Goal: Task Accomplishment & Management: Complete application form

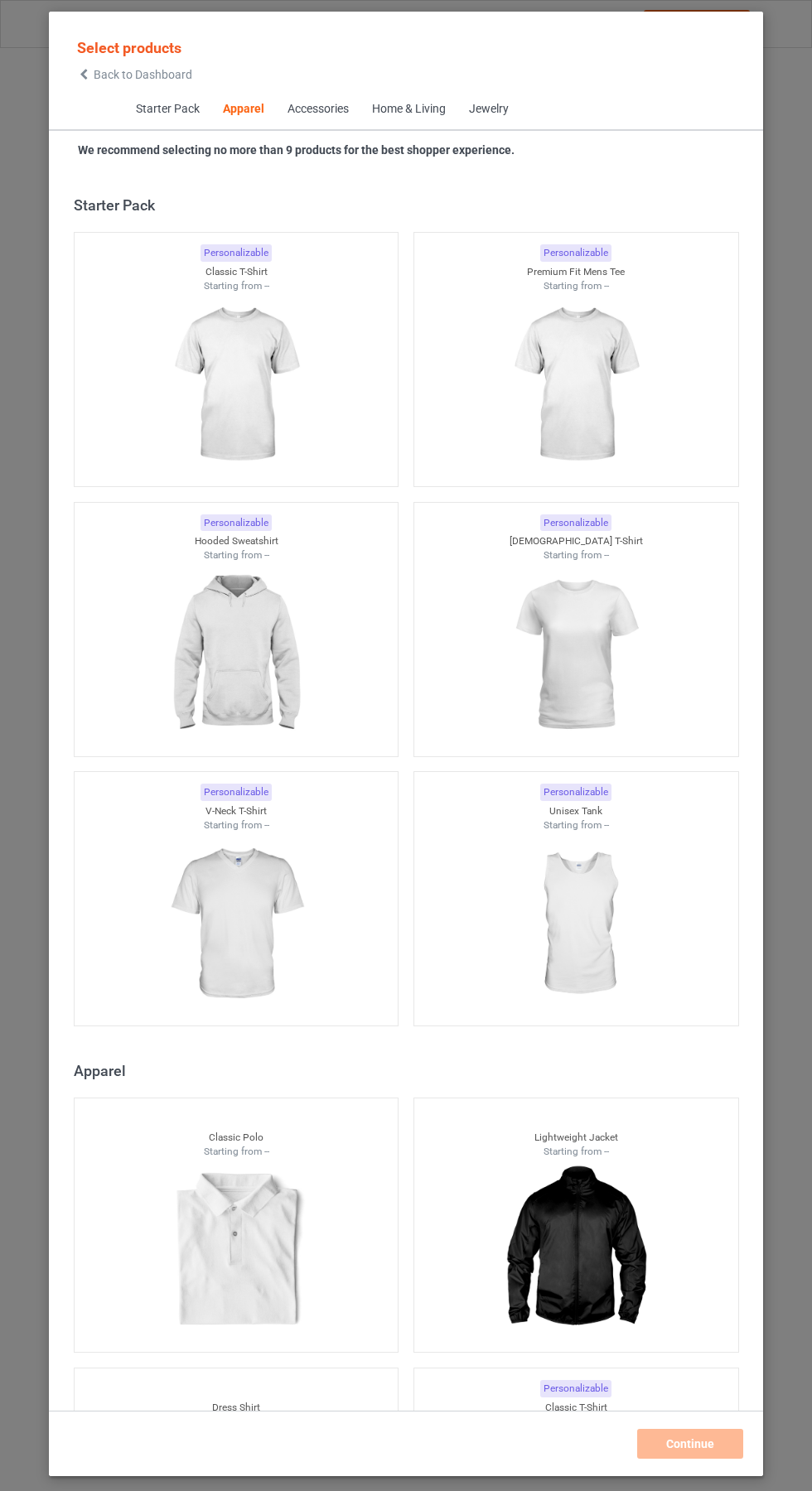
scroll to position [887, 0]
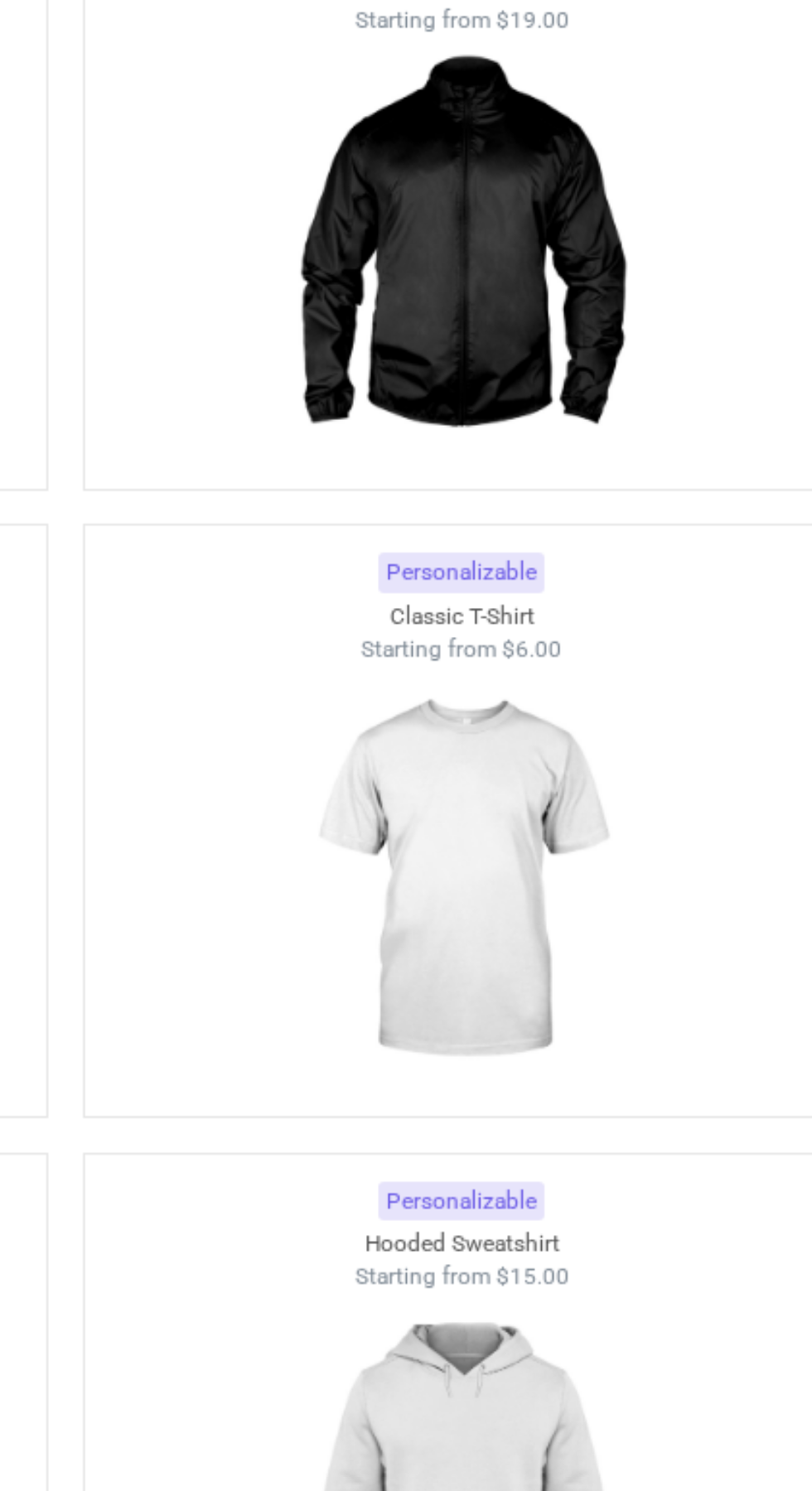
scroll to position [11, 0]
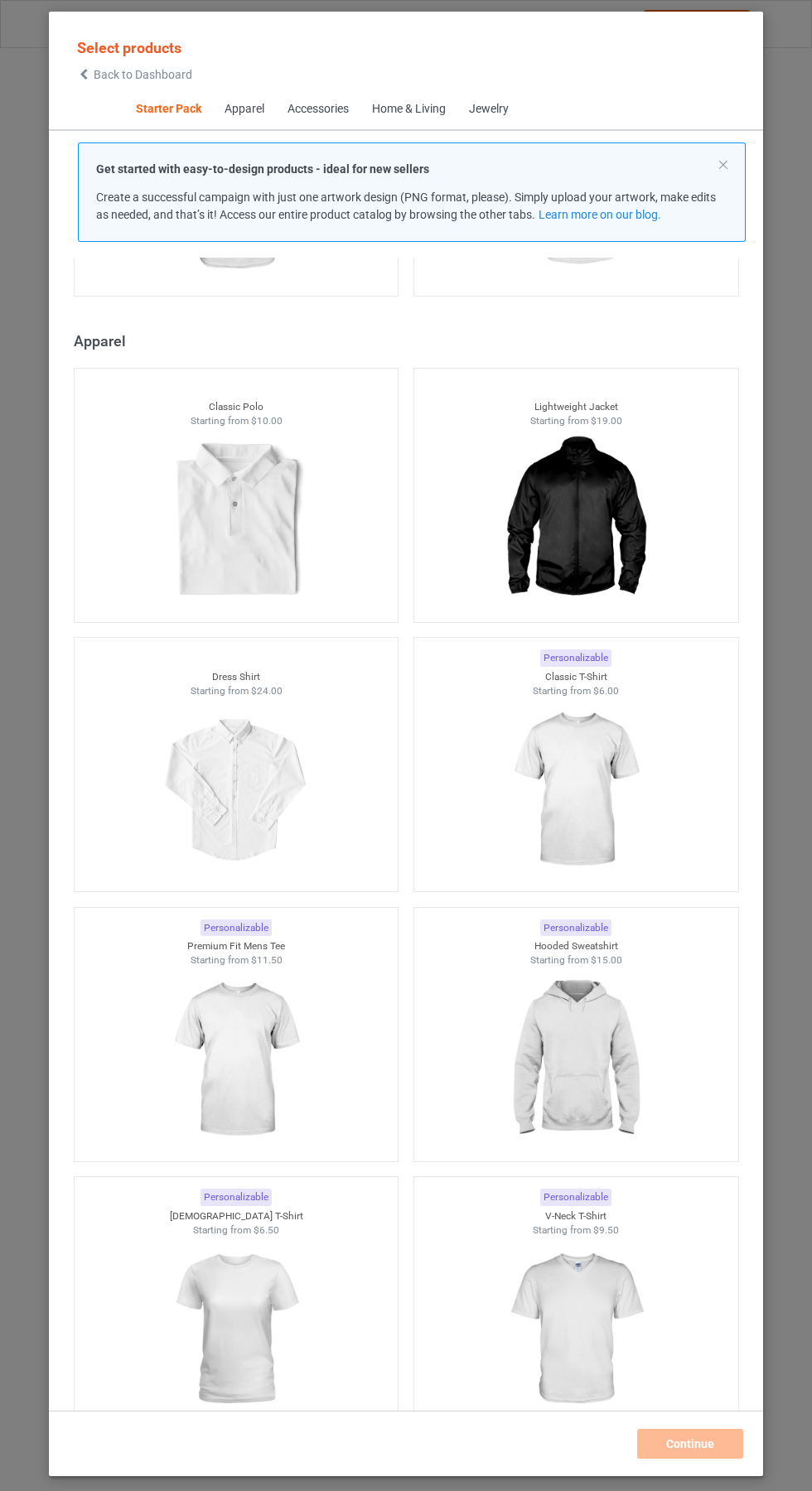
click at [603, 732] on img at bounding box center [574, 790] width 148 height 186
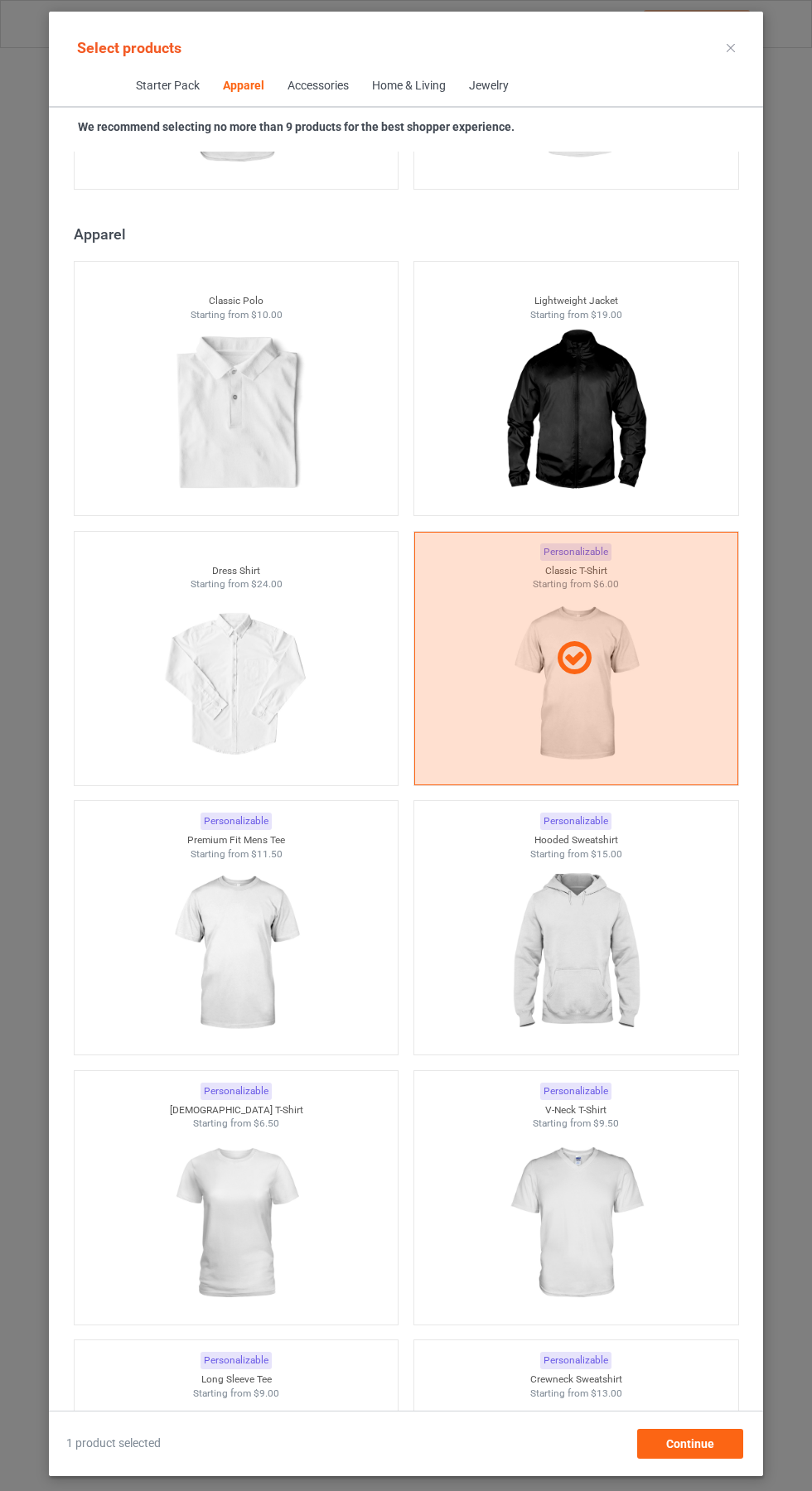
click at [338, 1030] on div at bounding box center [236, 953] width 324 height 186
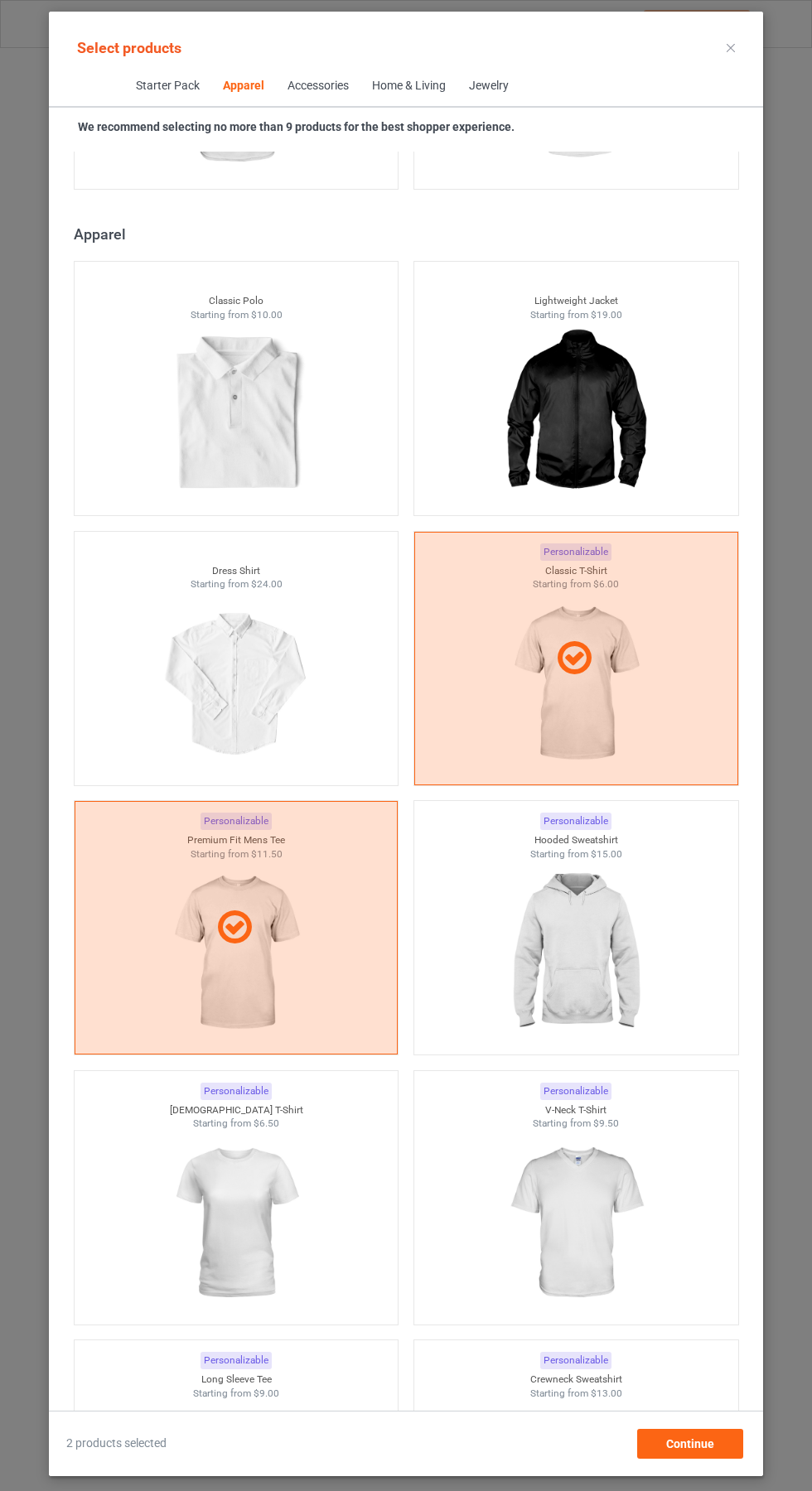
click at [641, 917] on img at bounding box center [574, 953] width 148 height 186
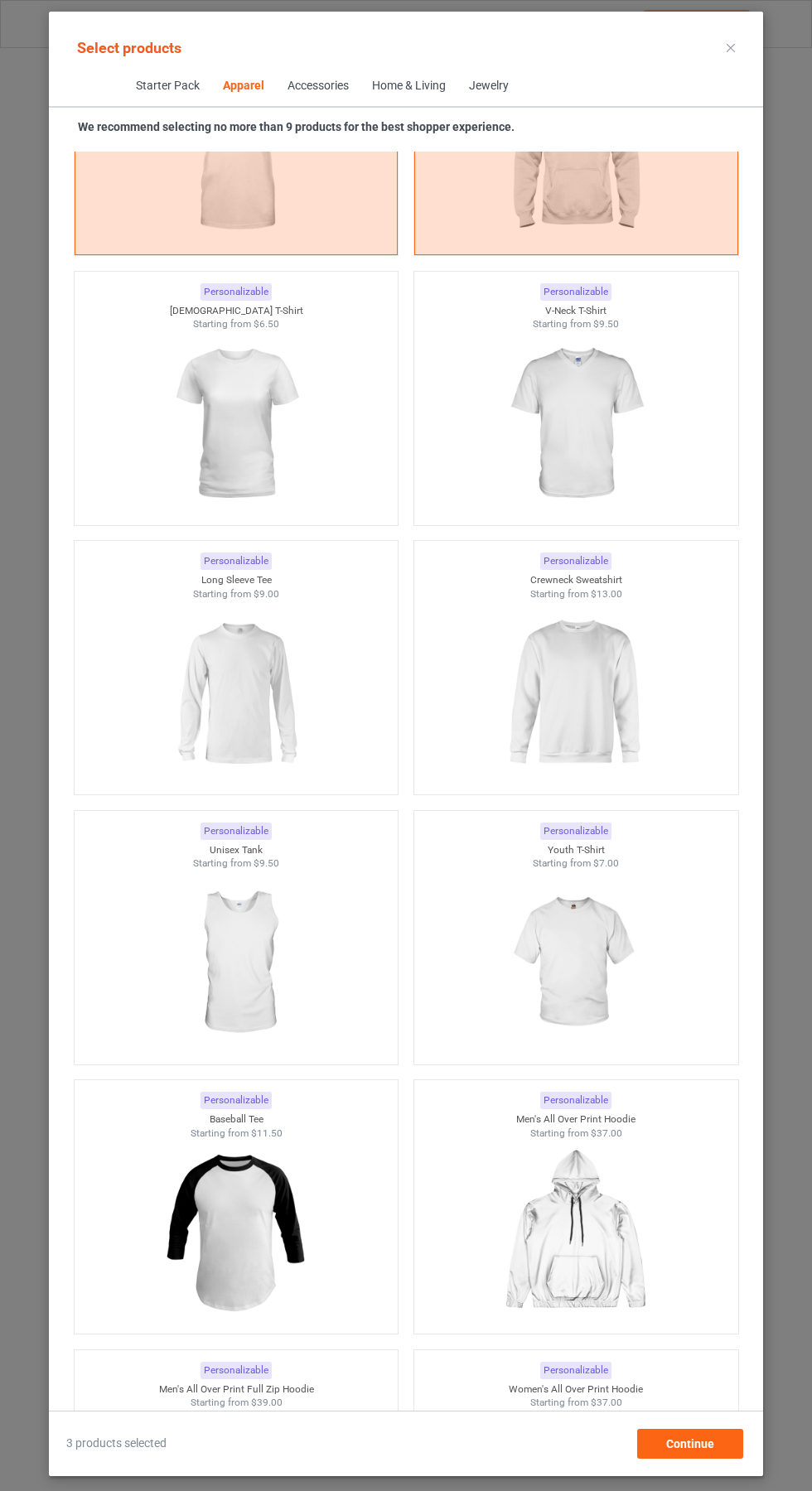
scroll to position [1614, 0]
click at [345, 696] on div at bounding box center [236, 693] width 324 height 186
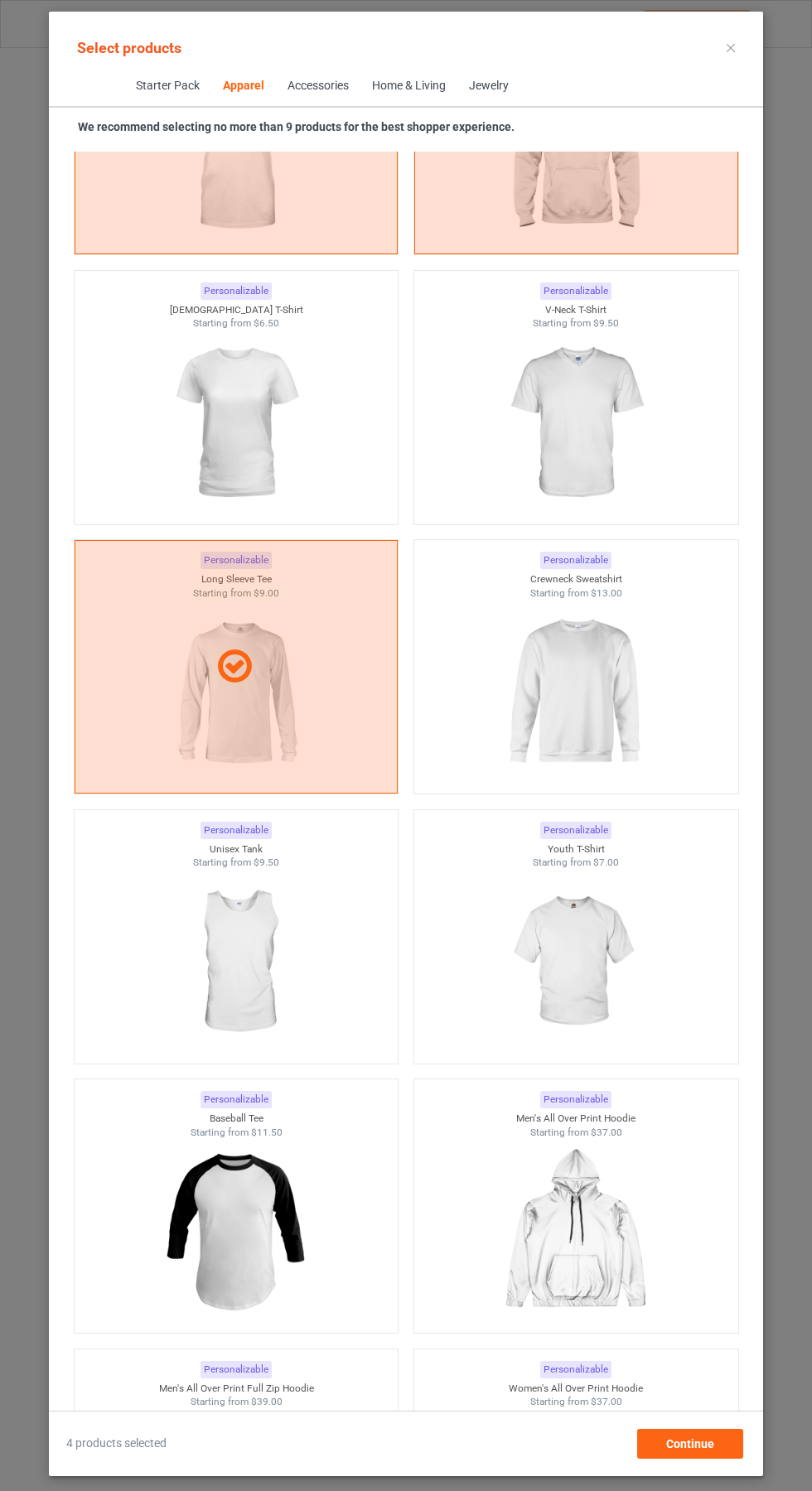
click at [730, 44] on icon at bounding box center [730, 47] width 8 height 8
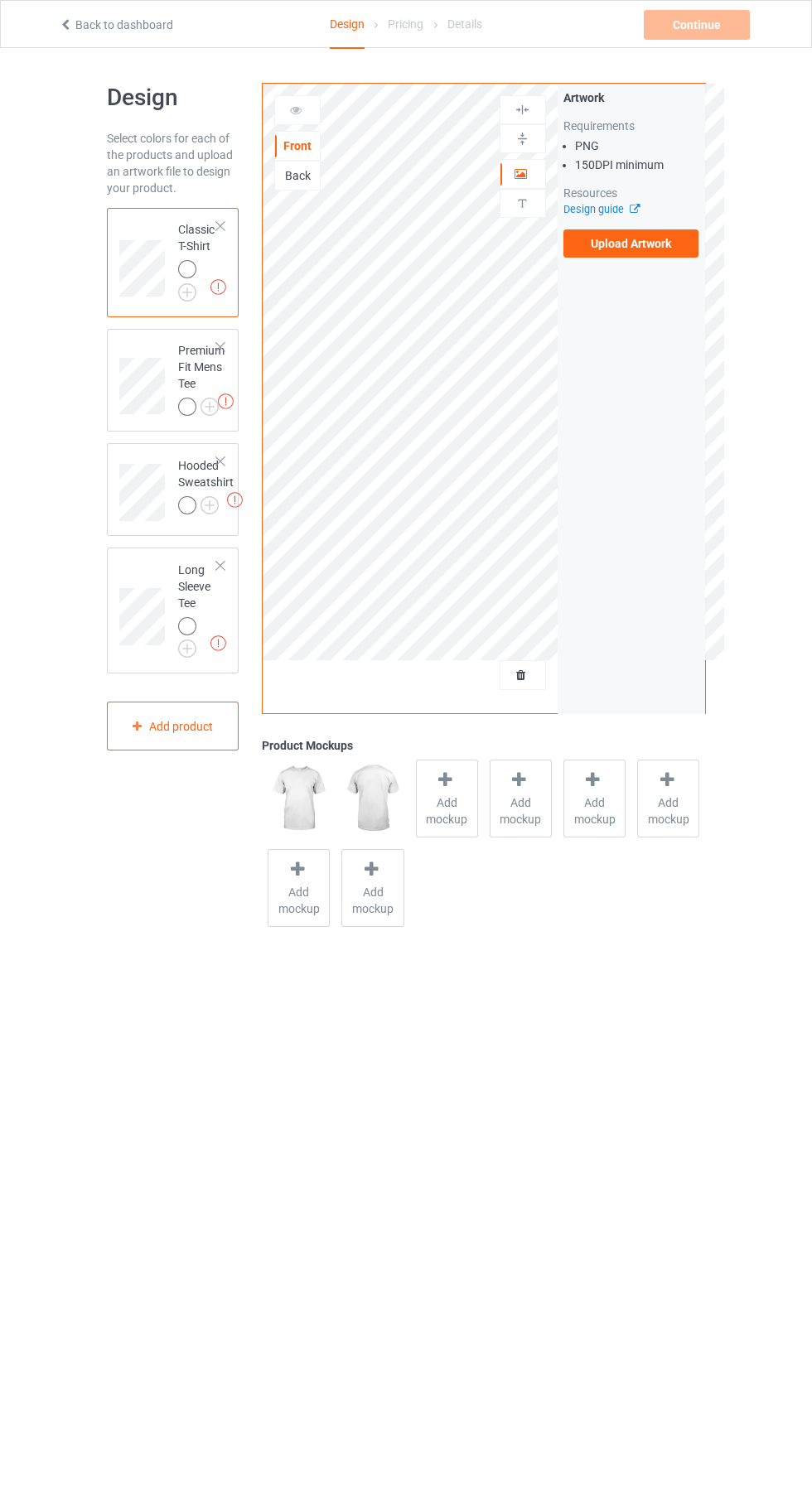
click at [0, 0] on img at bounding box center [0, 0] width 0 height 0
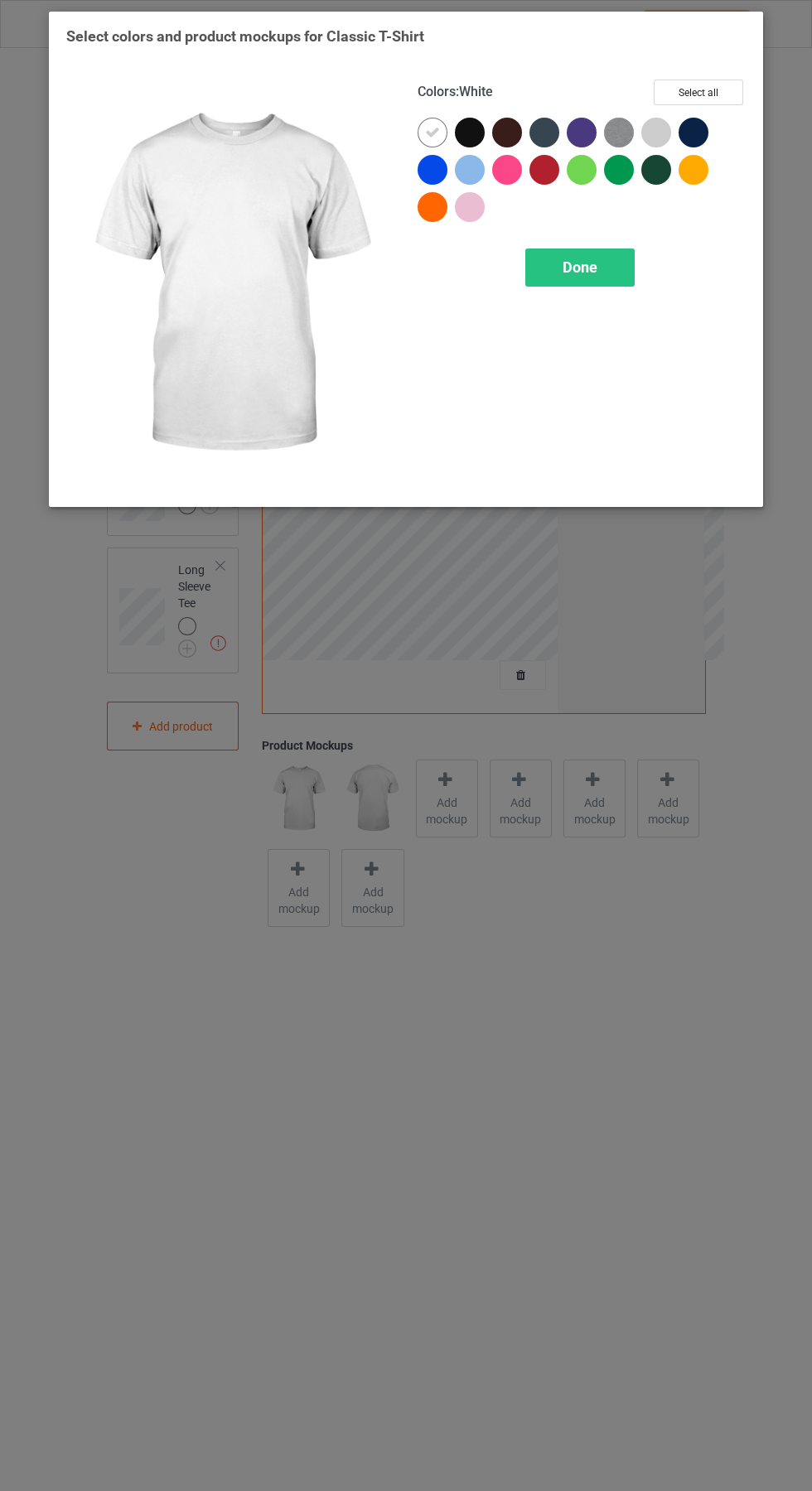
click at [588, 272] on span "Done" at bounding box center [580, 268] width 35 height 18
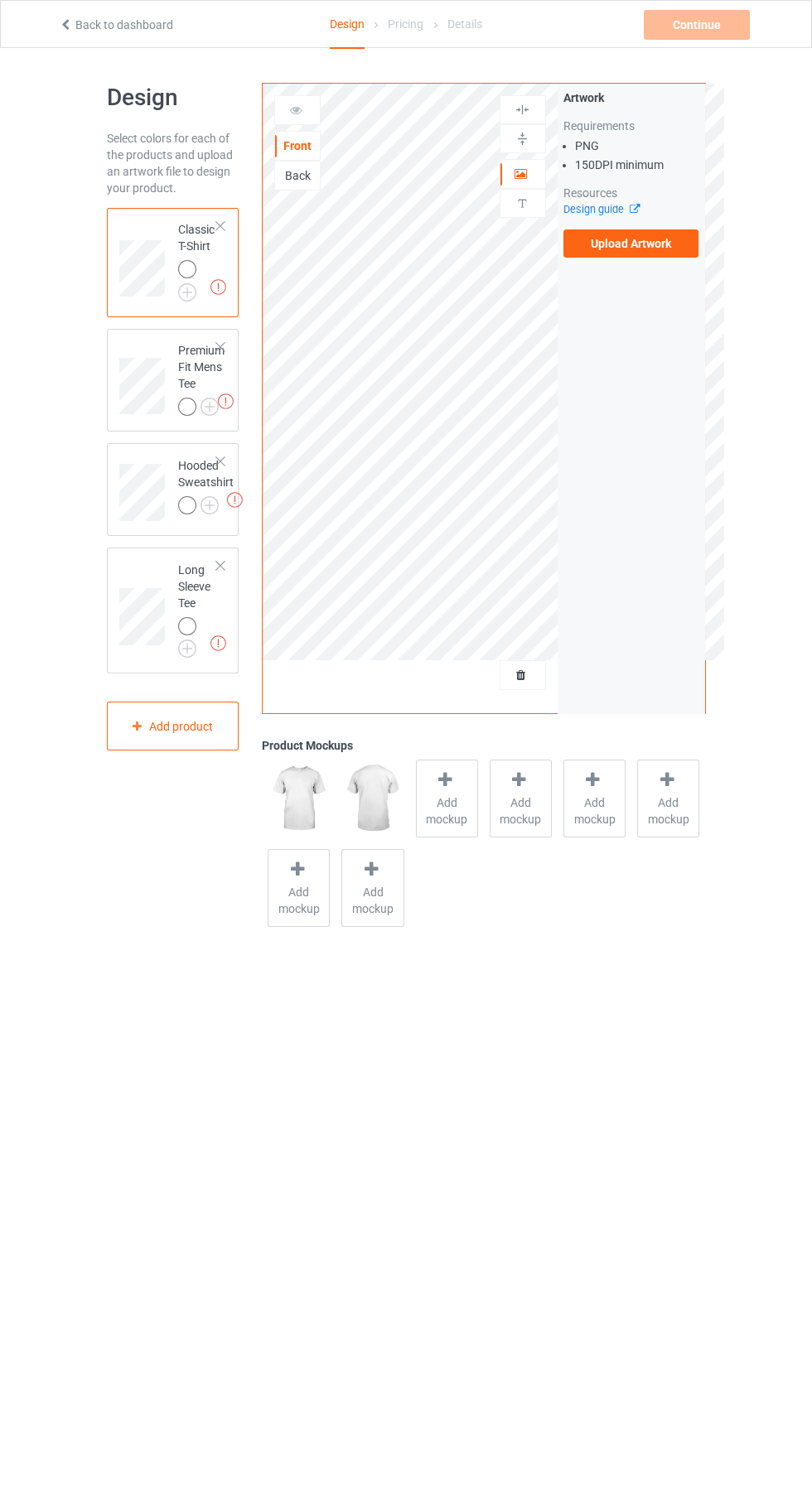
click at [659, 251] on label "Upload Artwork" at bounding box center [630, 244] width 136 height 28
click at [0, 0] on input "Upload Artwork" at bounding box center [0, 0] width 0 height 0
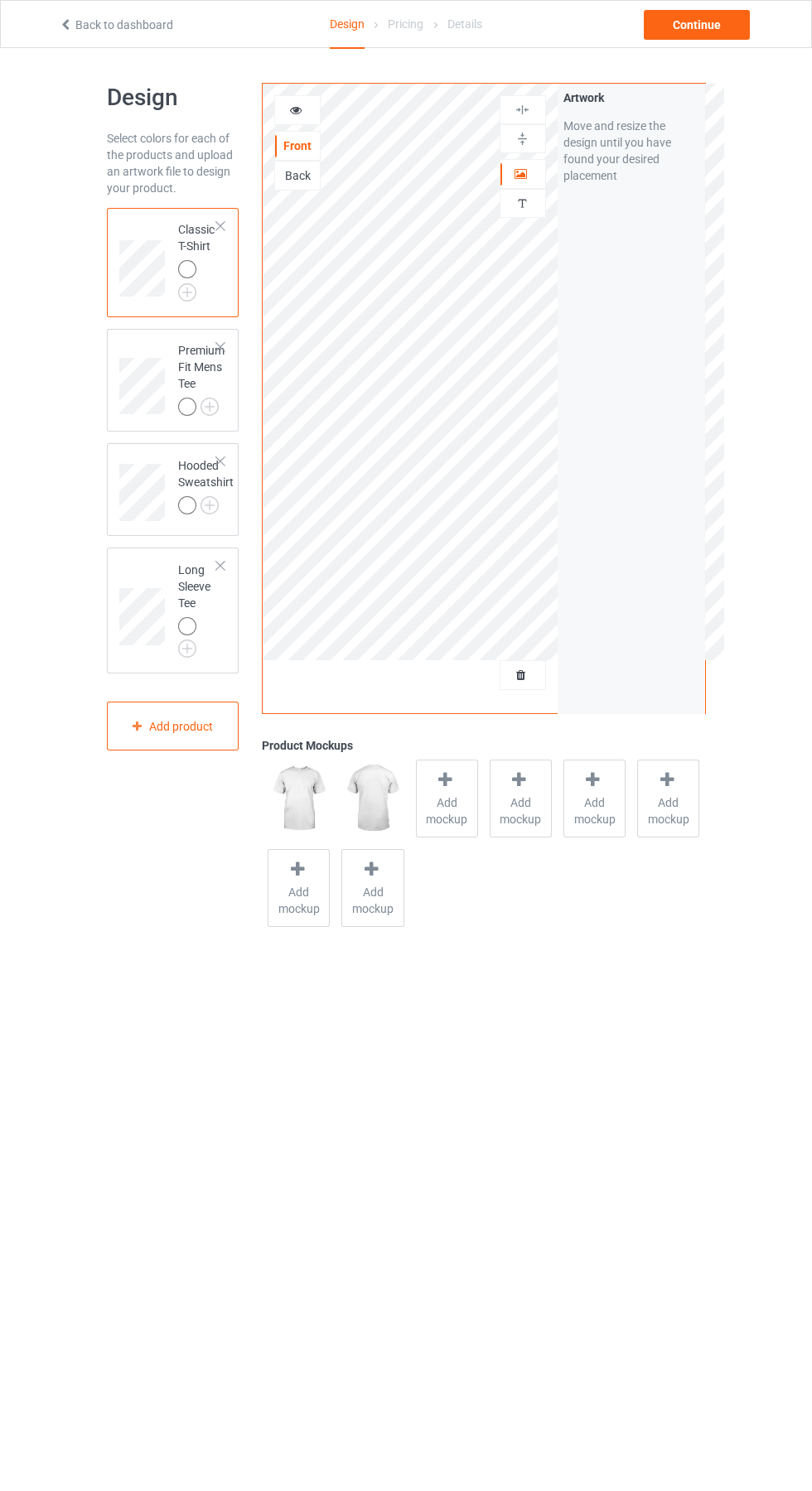
click at [302, 110] on icon at bounding box center [296, 107] width 14 height 11
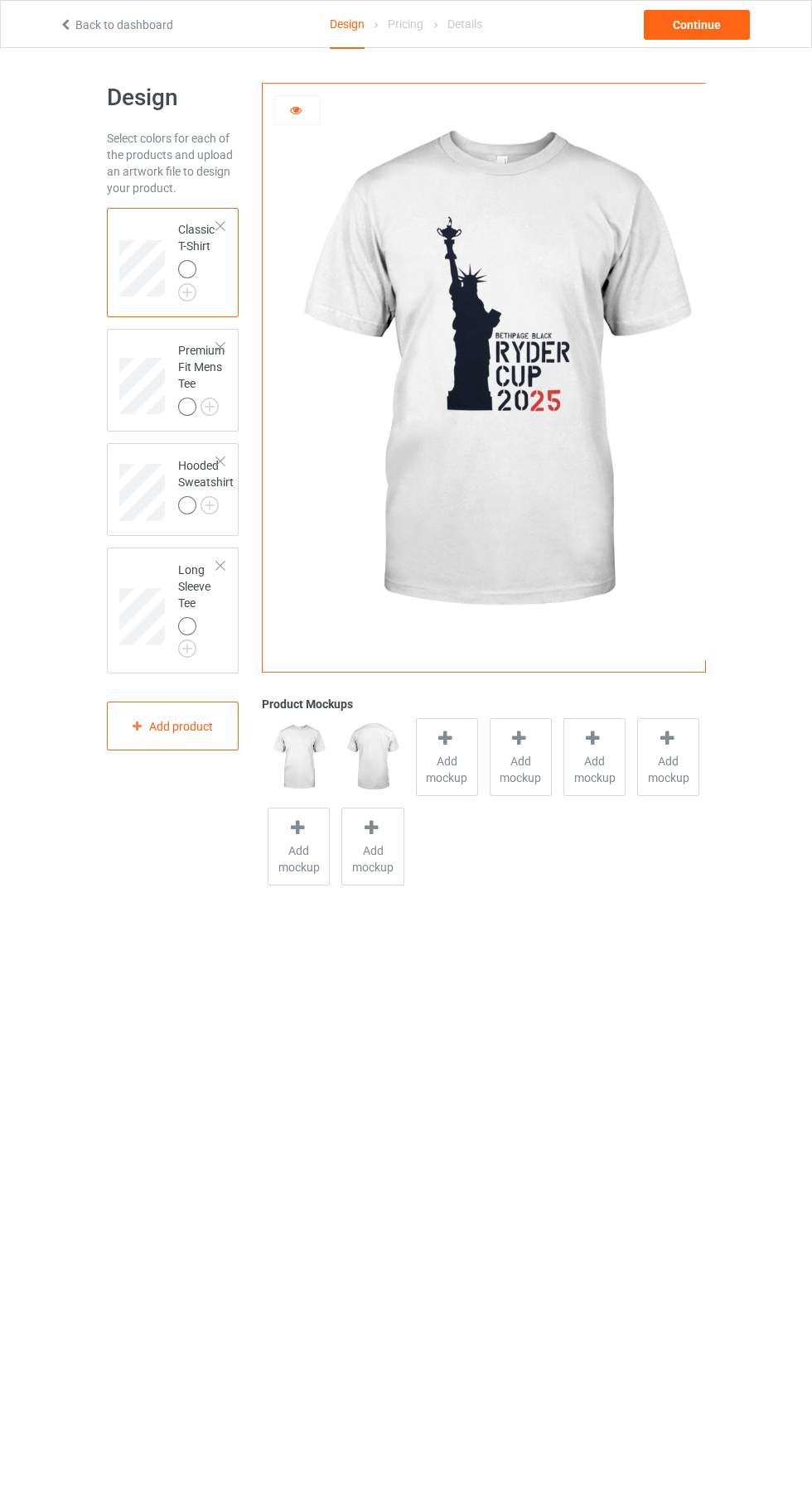
click at [0, 0] on img at bounding box center [0, 0] width 0 height 0
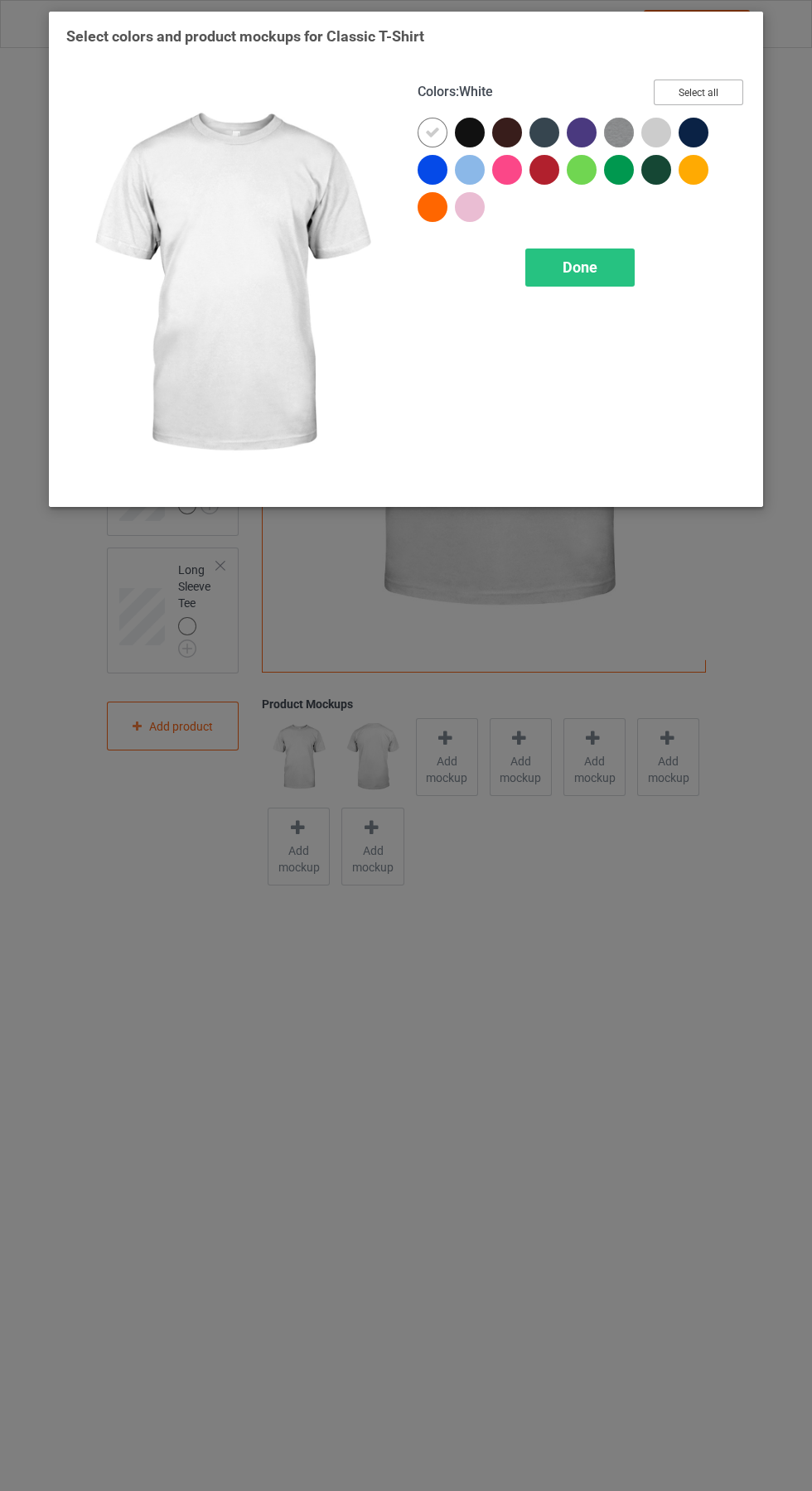
click at [699, 92] on button "Select all" at bounding box center [698, 92] width 89 height 25
click at [724, 90] on button "Reset to Default" at bounding box center [682, 92] width 120 height 25
click at [467, 127] on div at bounding box center [470, 132] width 30 height 30
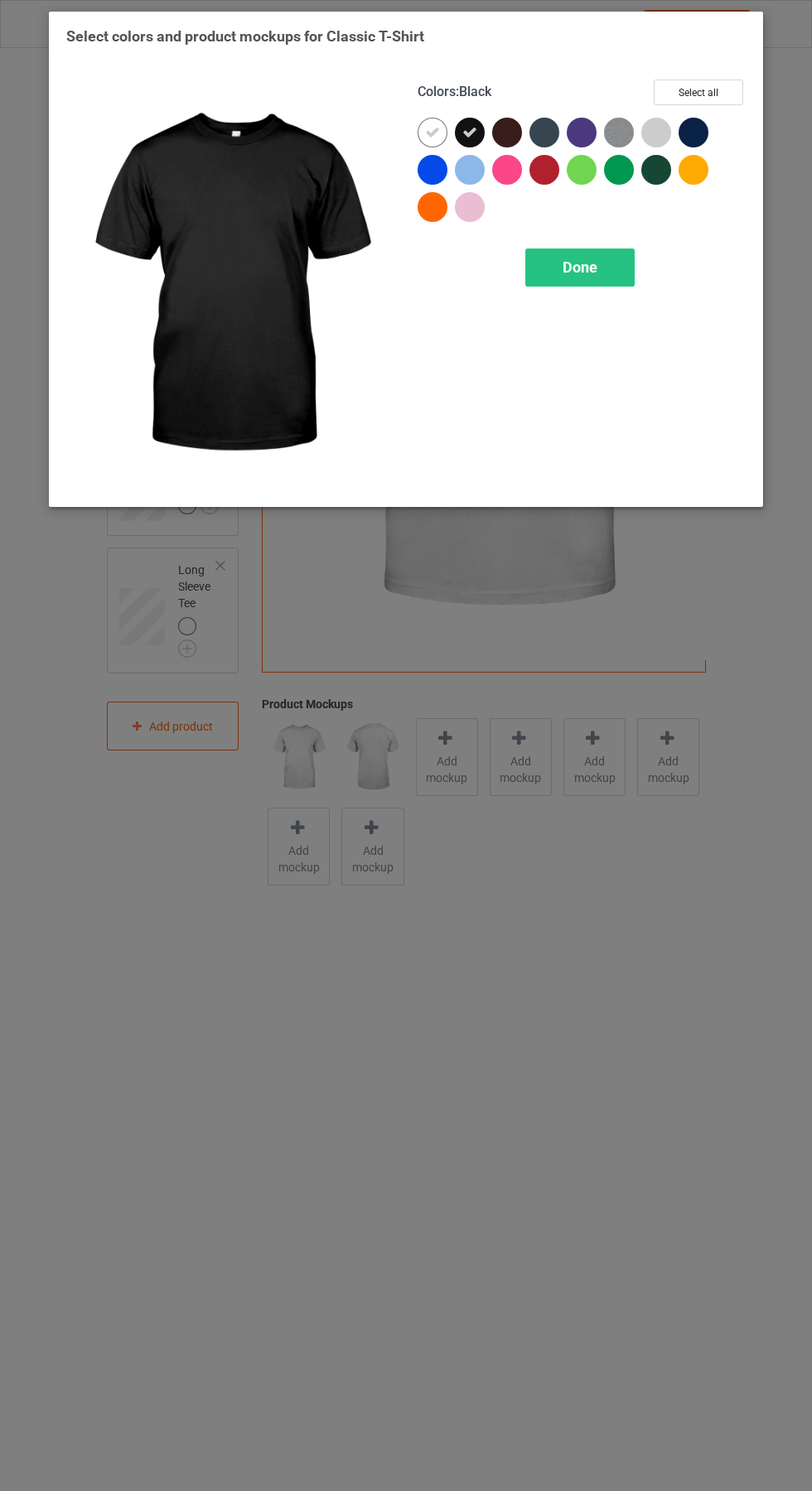
click at [422, 125] on div at bounding box center [432, 132] width 30 height 30
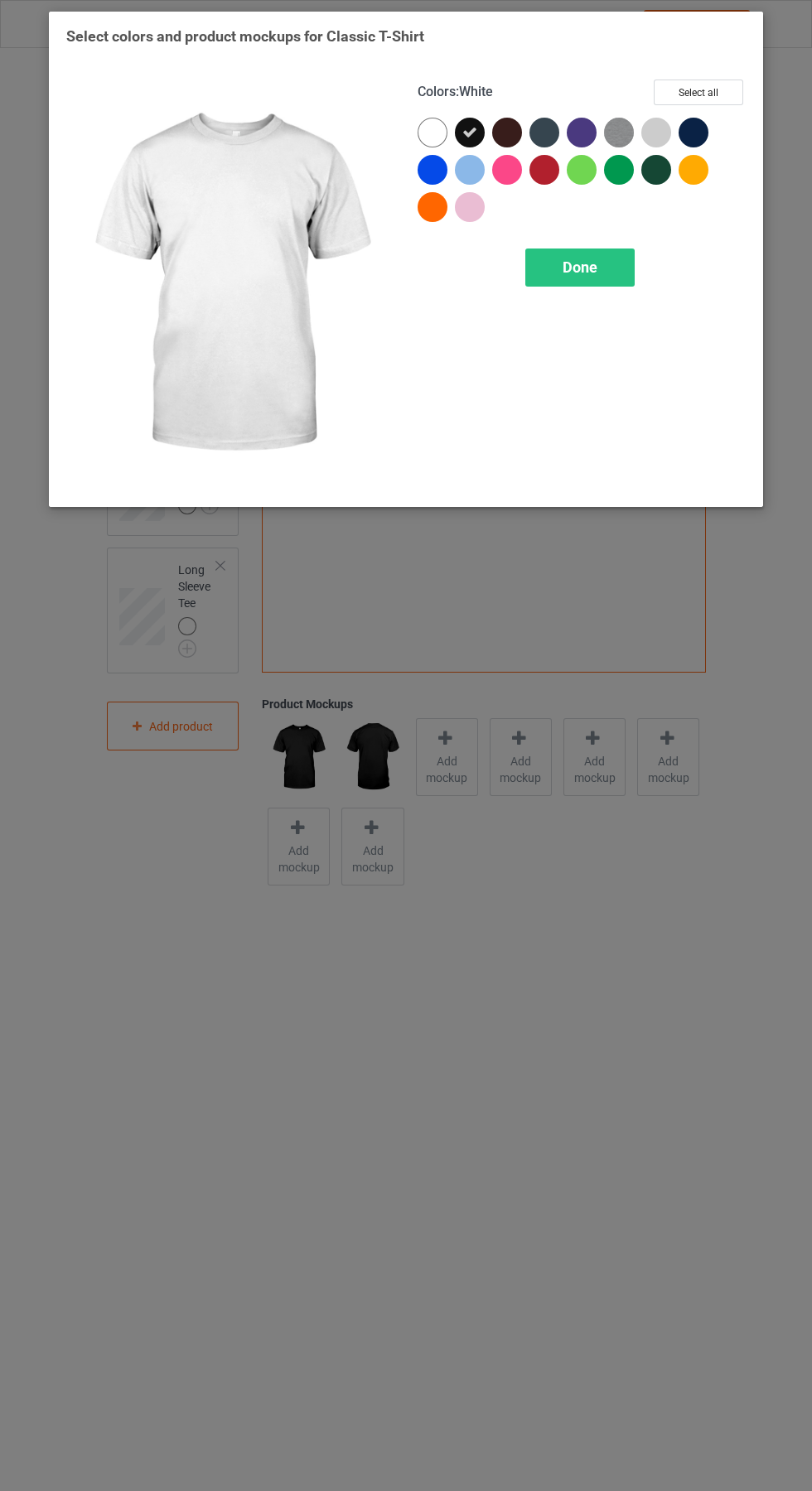
click at [582, 269] on span "Done" at bounding box center [580, 268] width 35 height 18
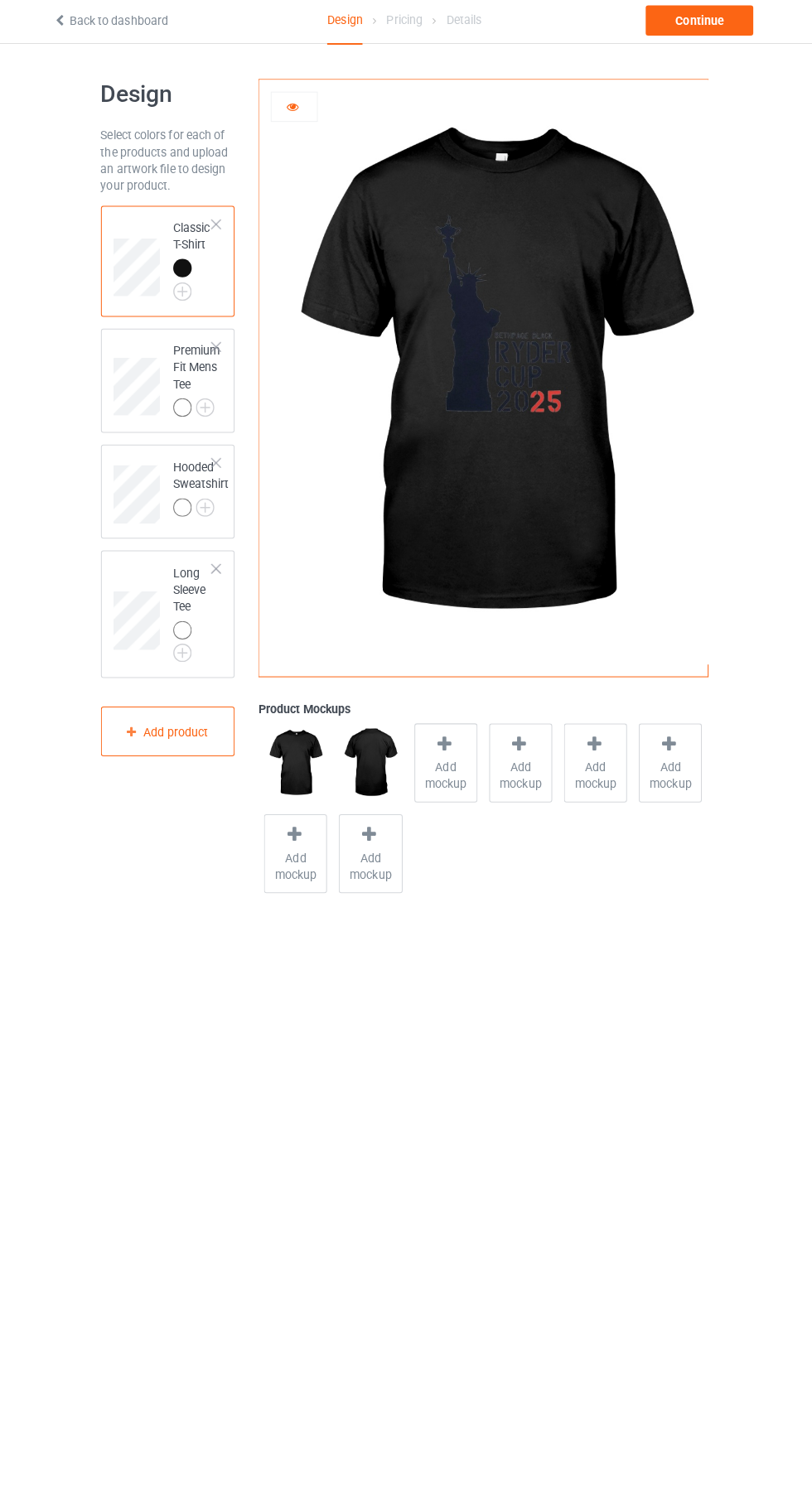
click at [0, 0] on img at bounding box center [0, 0] width 0 height 0
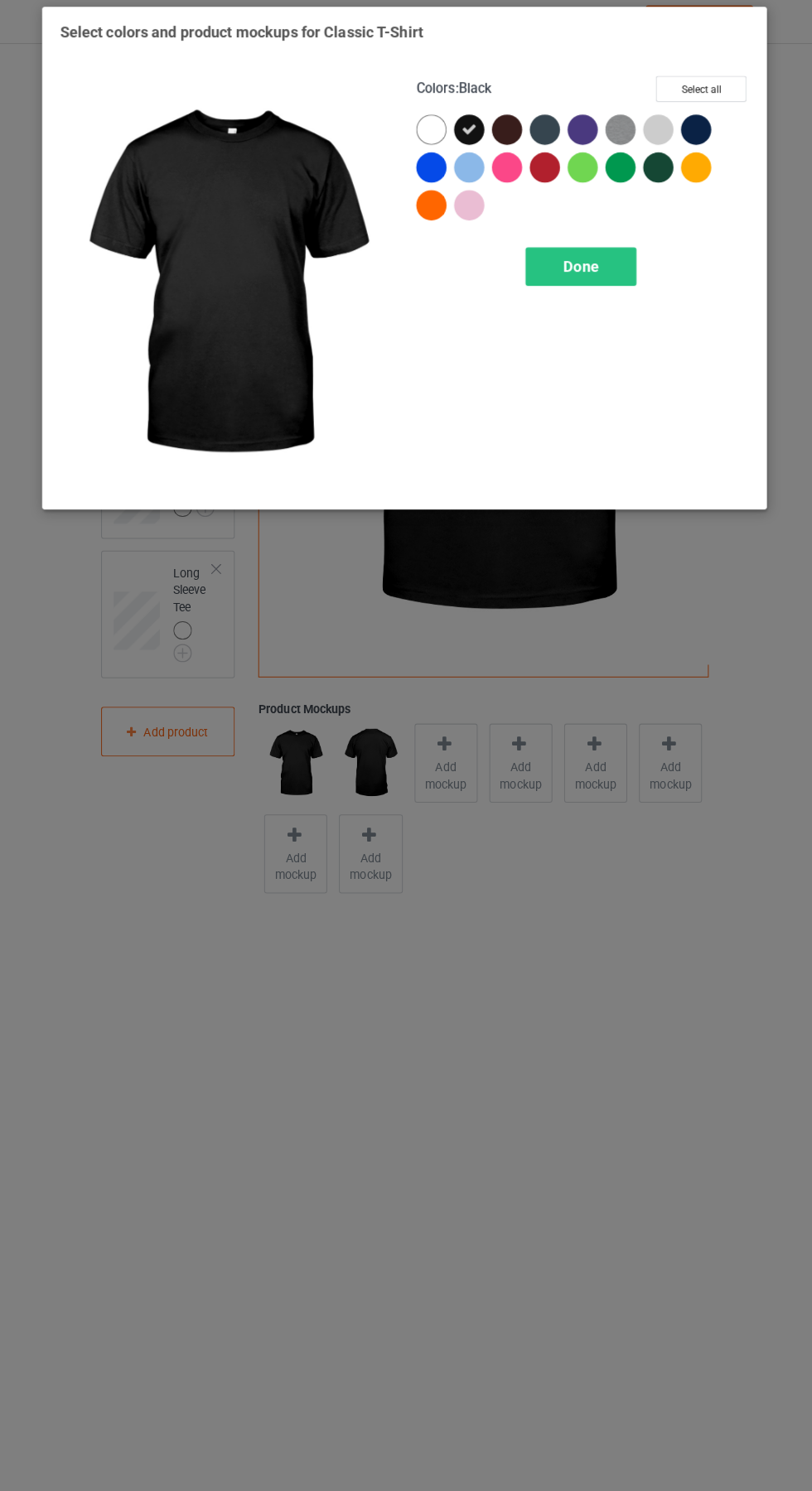
click at [432, 127] on div at bounding box center [432, 132] width 30 height 30
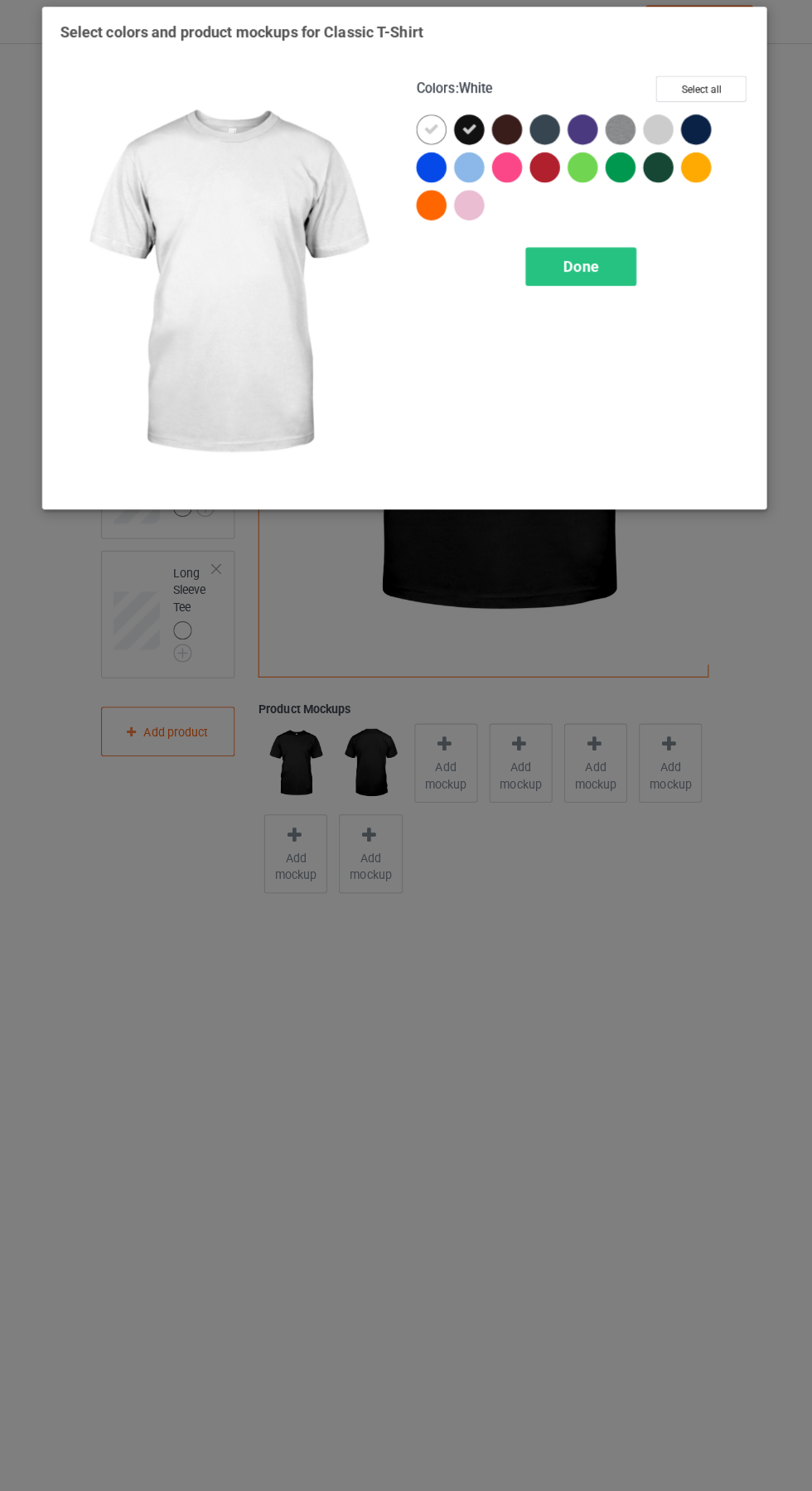
click at [469, 118] on div at bounding box center [470, 132] width 30 height 30
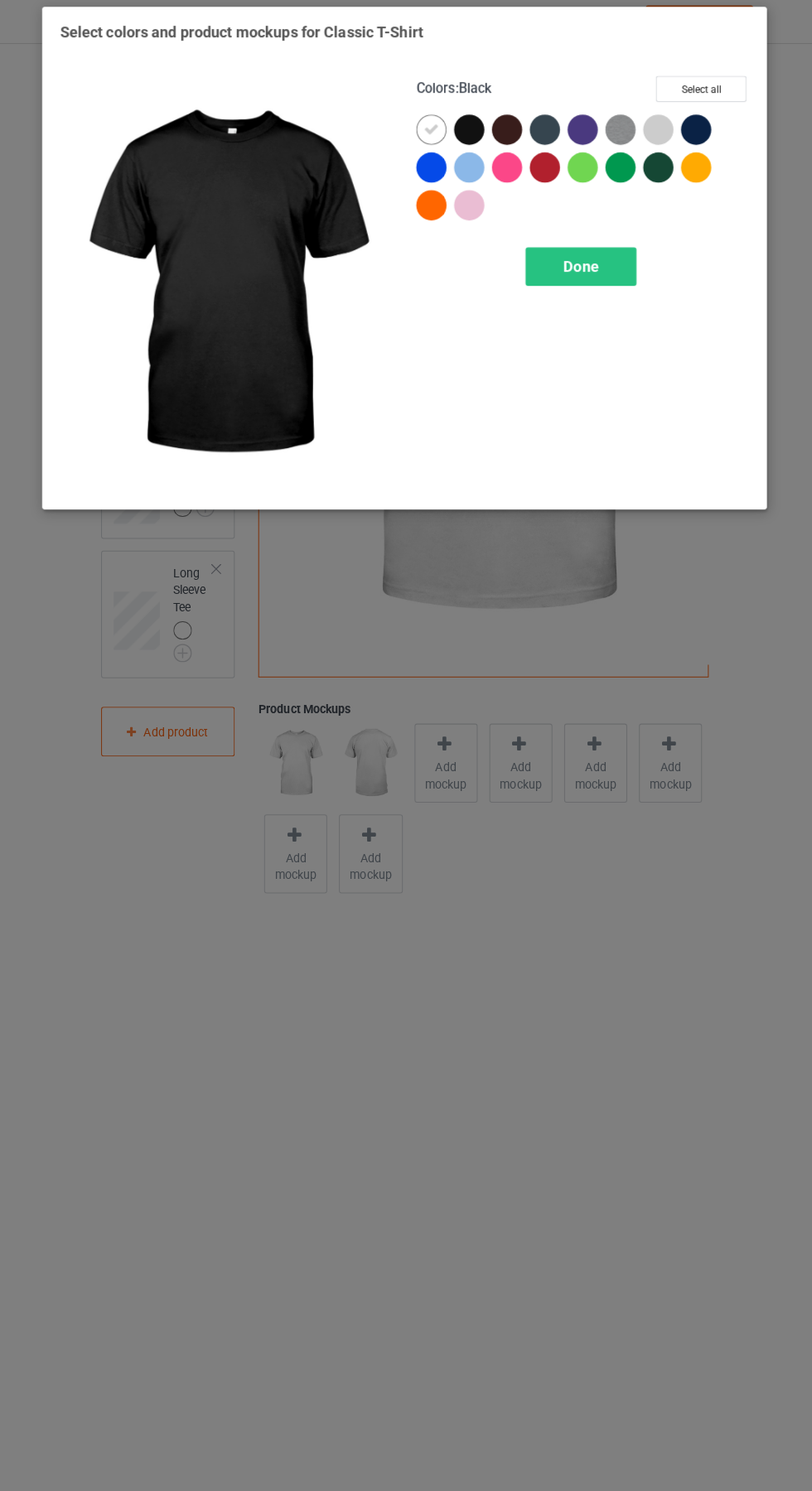
click at [620, 123] on img at bounding box center [619, 132] width 30 height 30
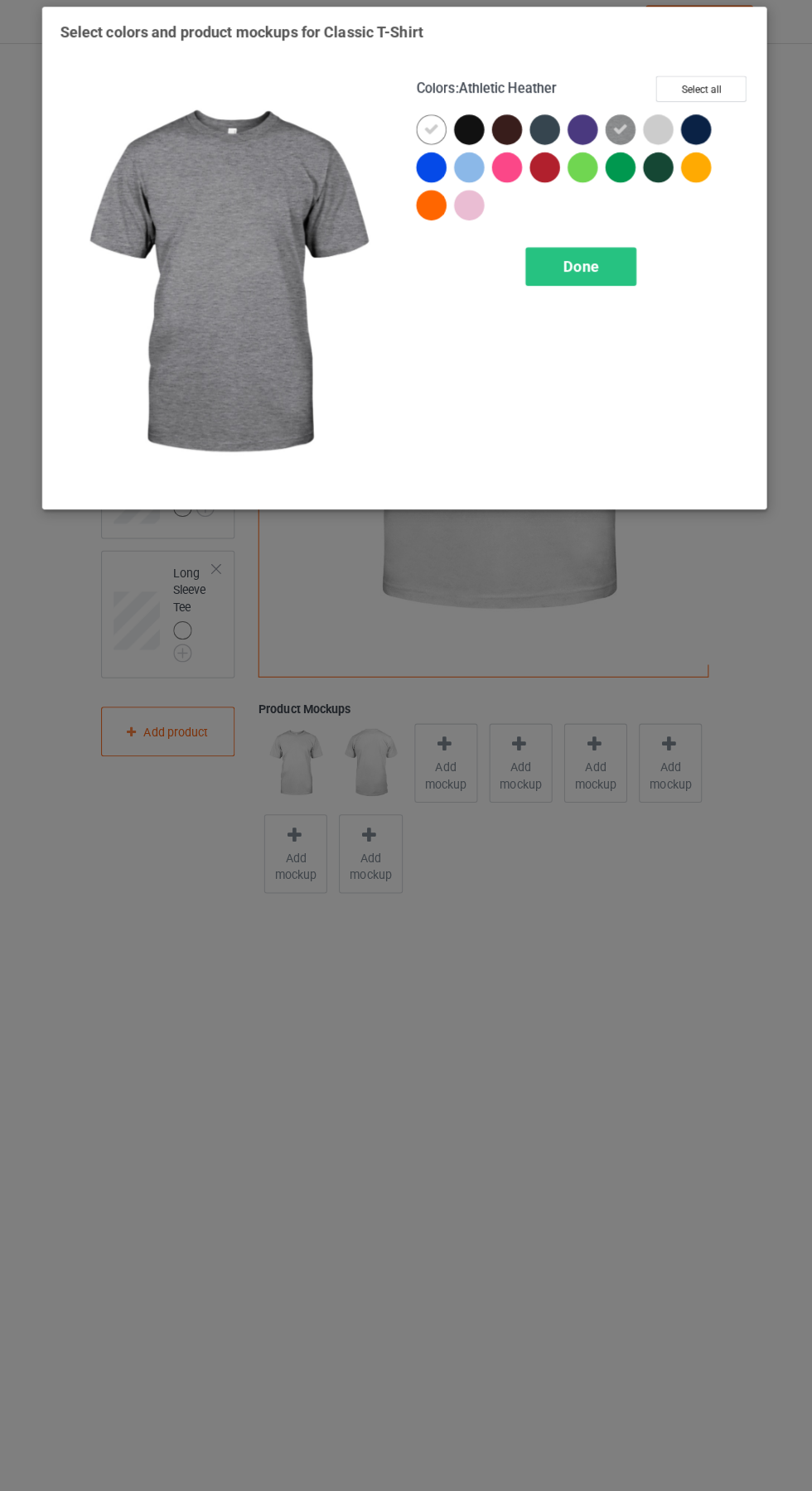
click at [671, 130] on div at bounding box center [659, 136] width 38 height 38
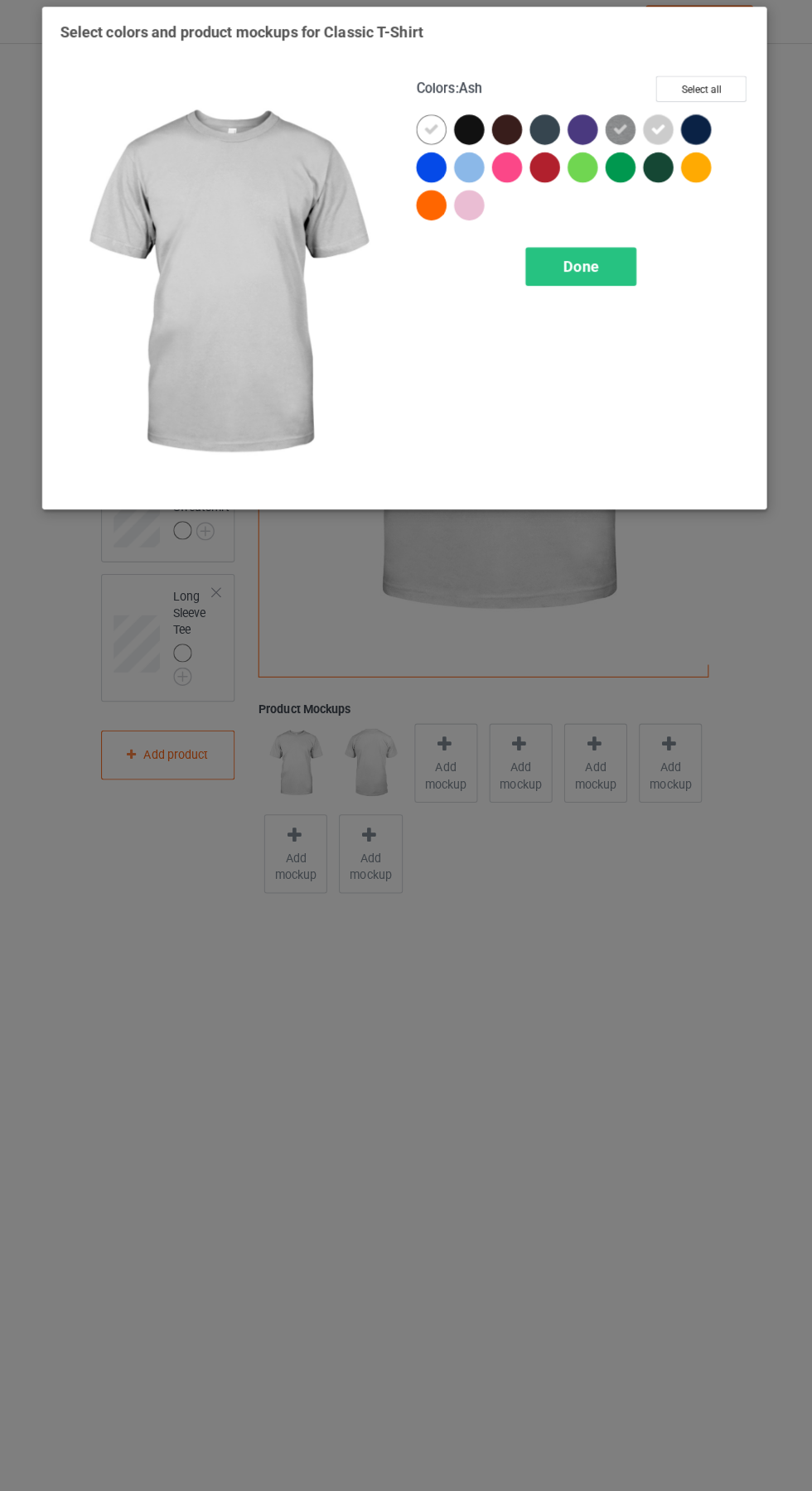
click at [432, 132] on icon at bounding box center [432, 132] width 15 height 15
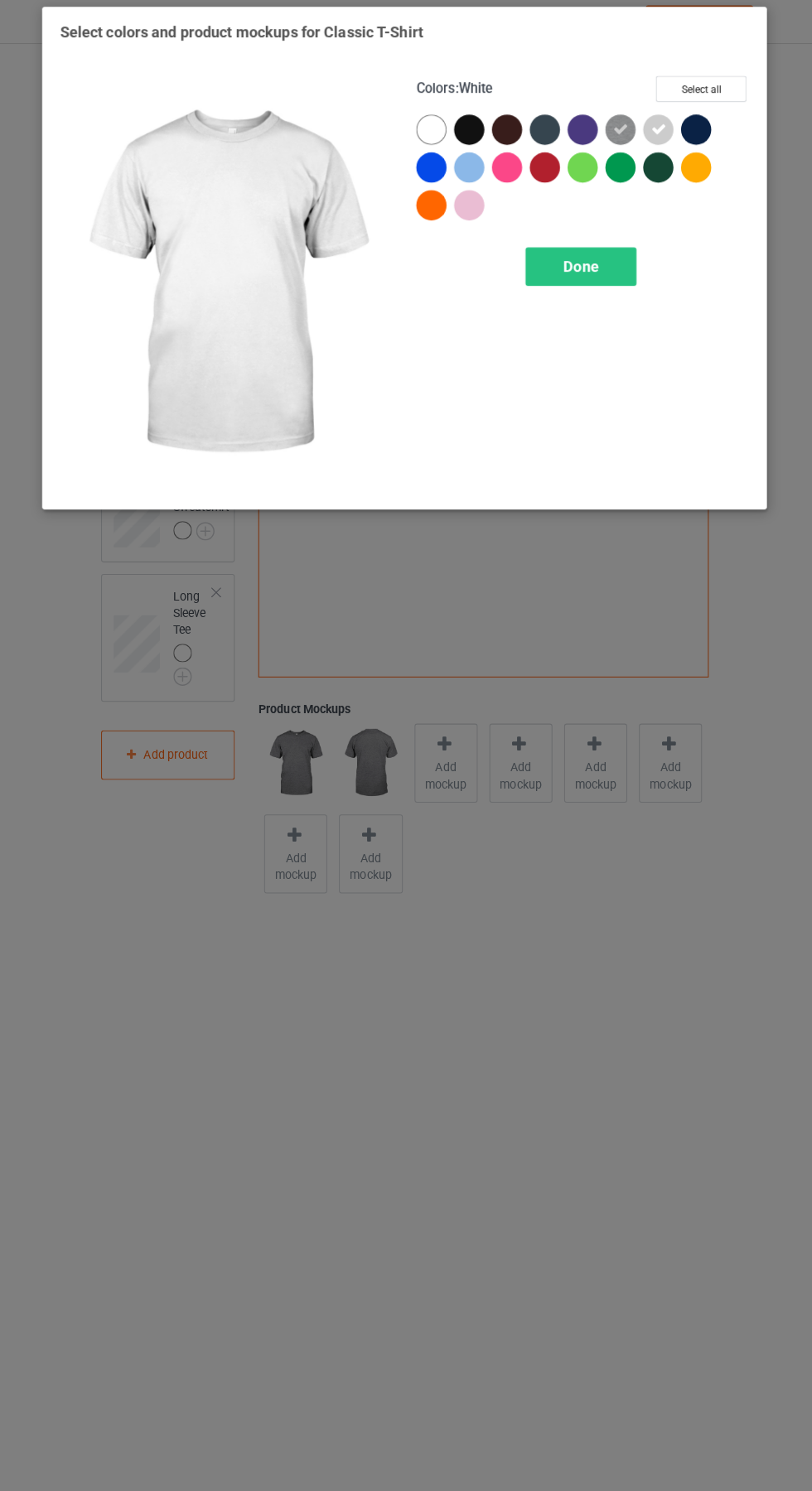
click at [605, 276] on div "Done" at bounding box center [580, 267] width 110 height 38
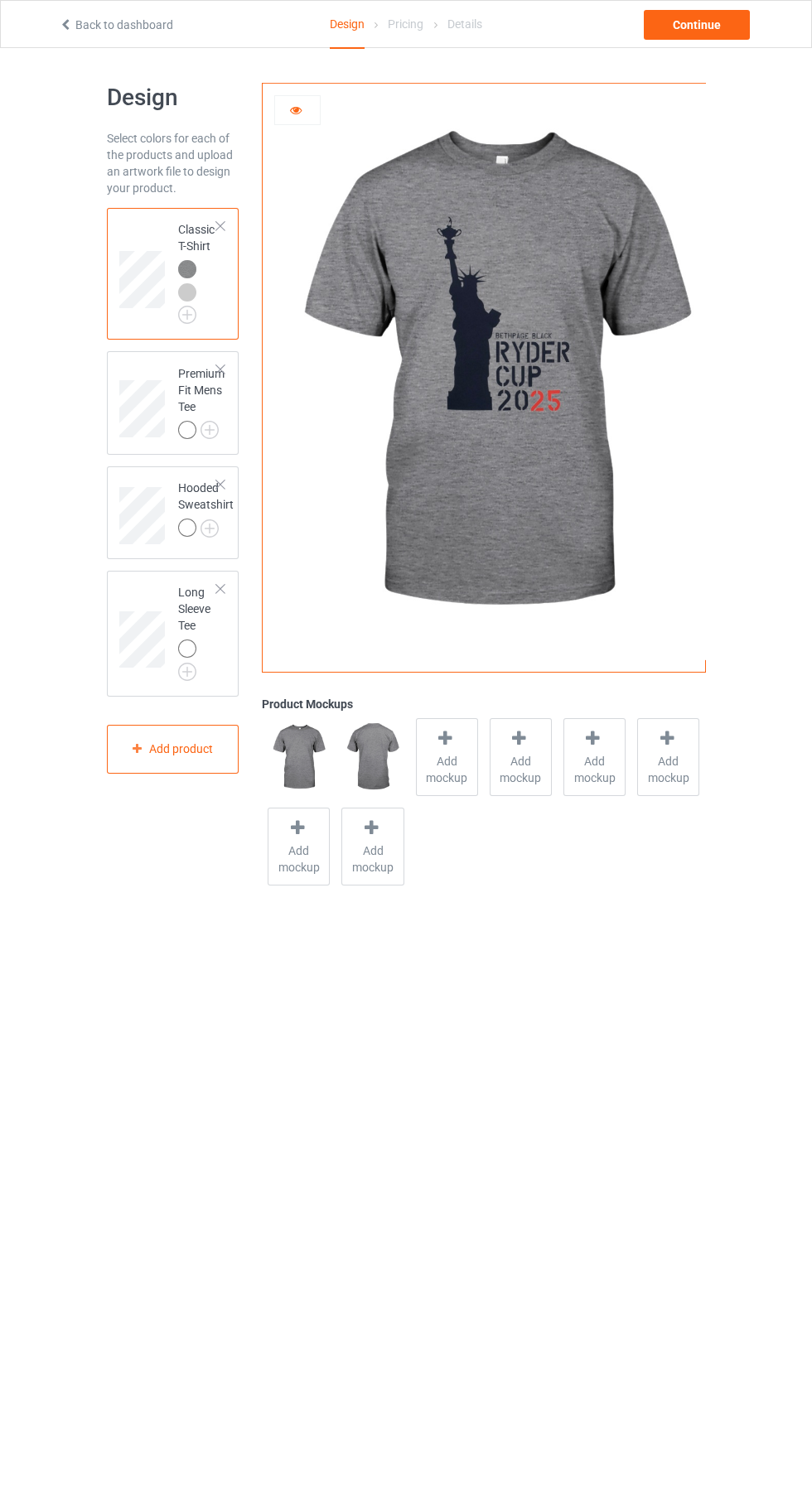
click at [0, 0] on img at bounding box center [0, 0] width 0 height 0
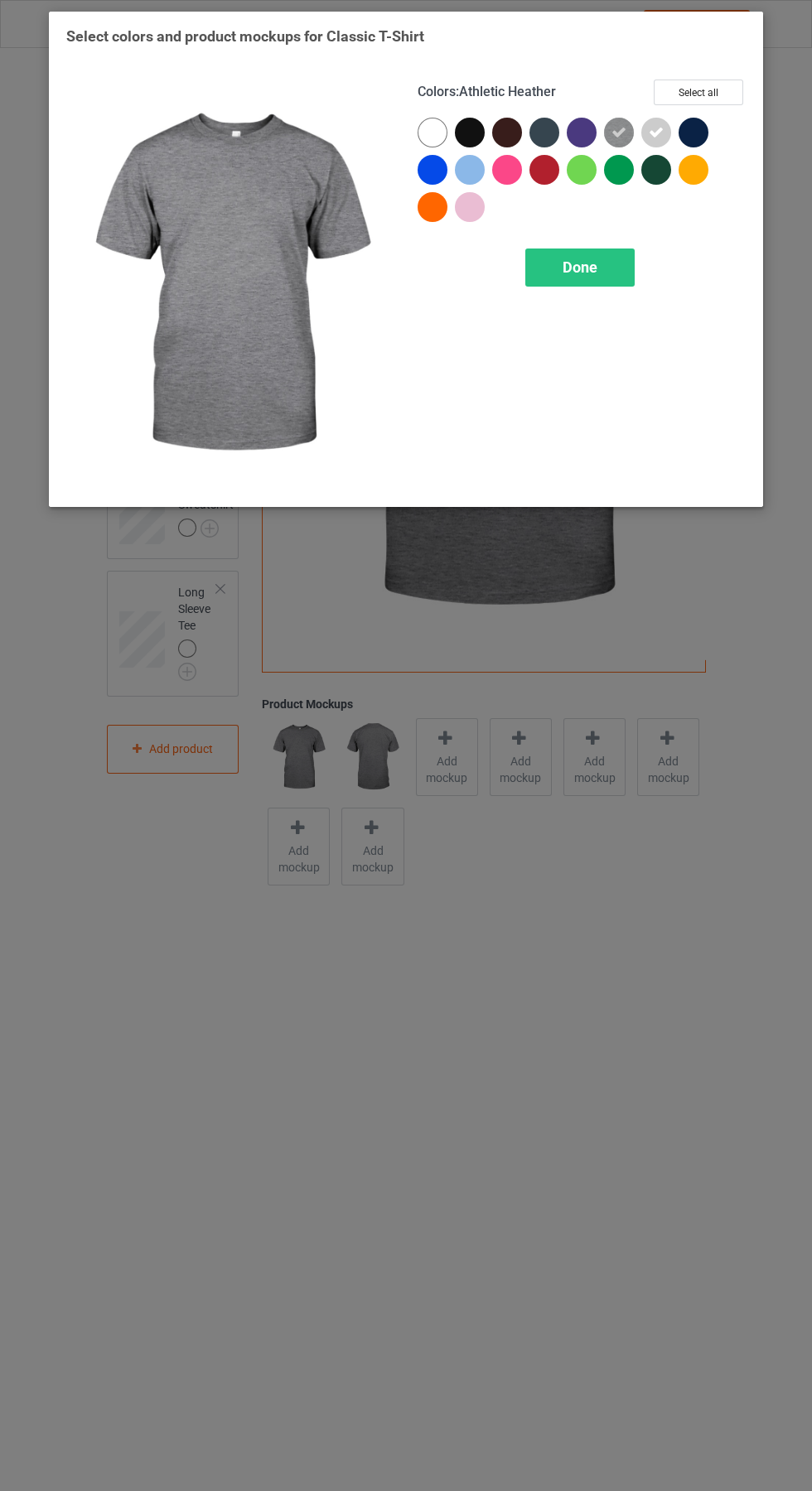
click at [617, 131] on icon at bounding box center [618, 132] width 15 height 15
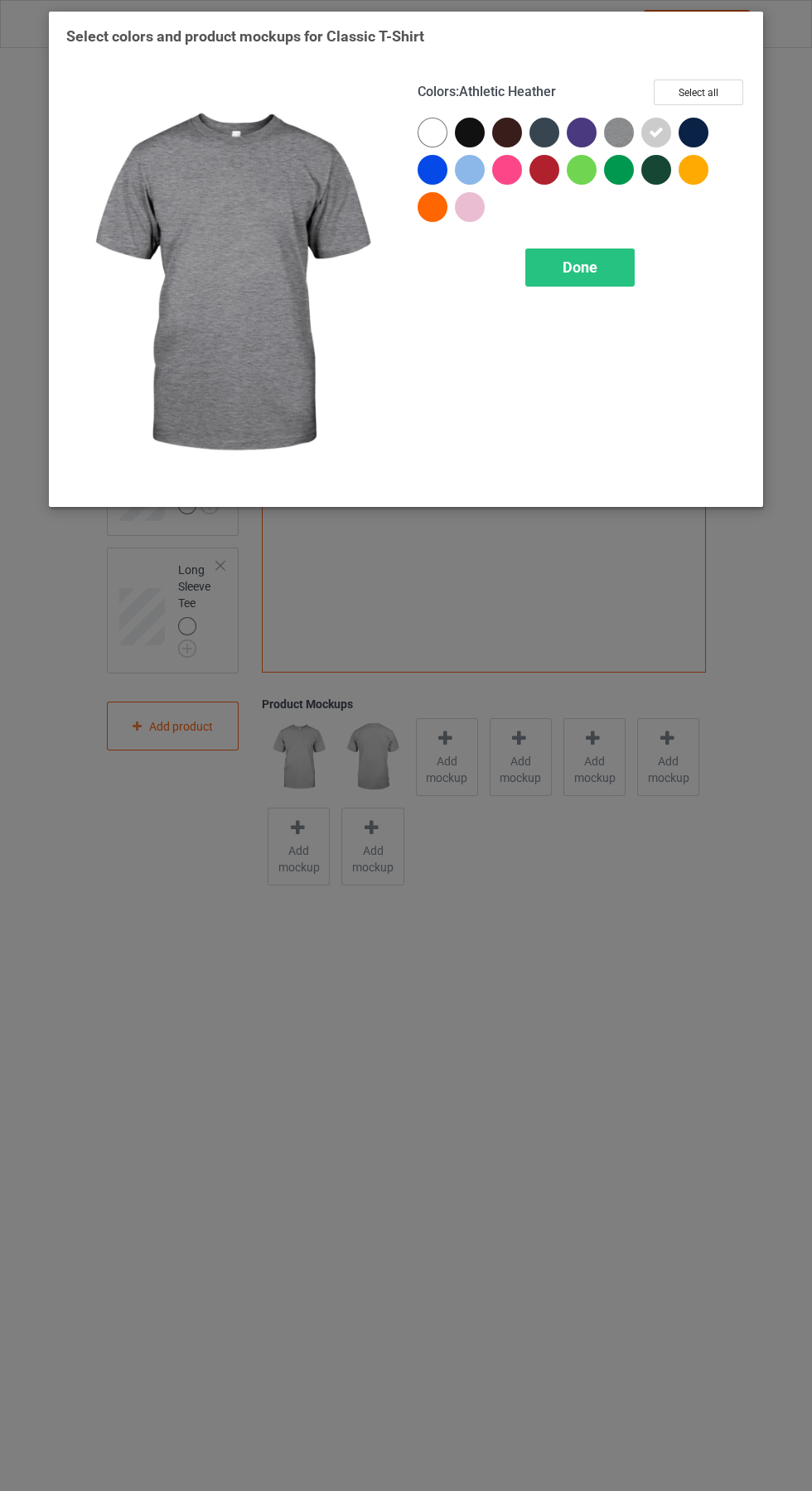
click at [604, 275] on div "Done" at bounding box center [580, 267] width 110 height 38
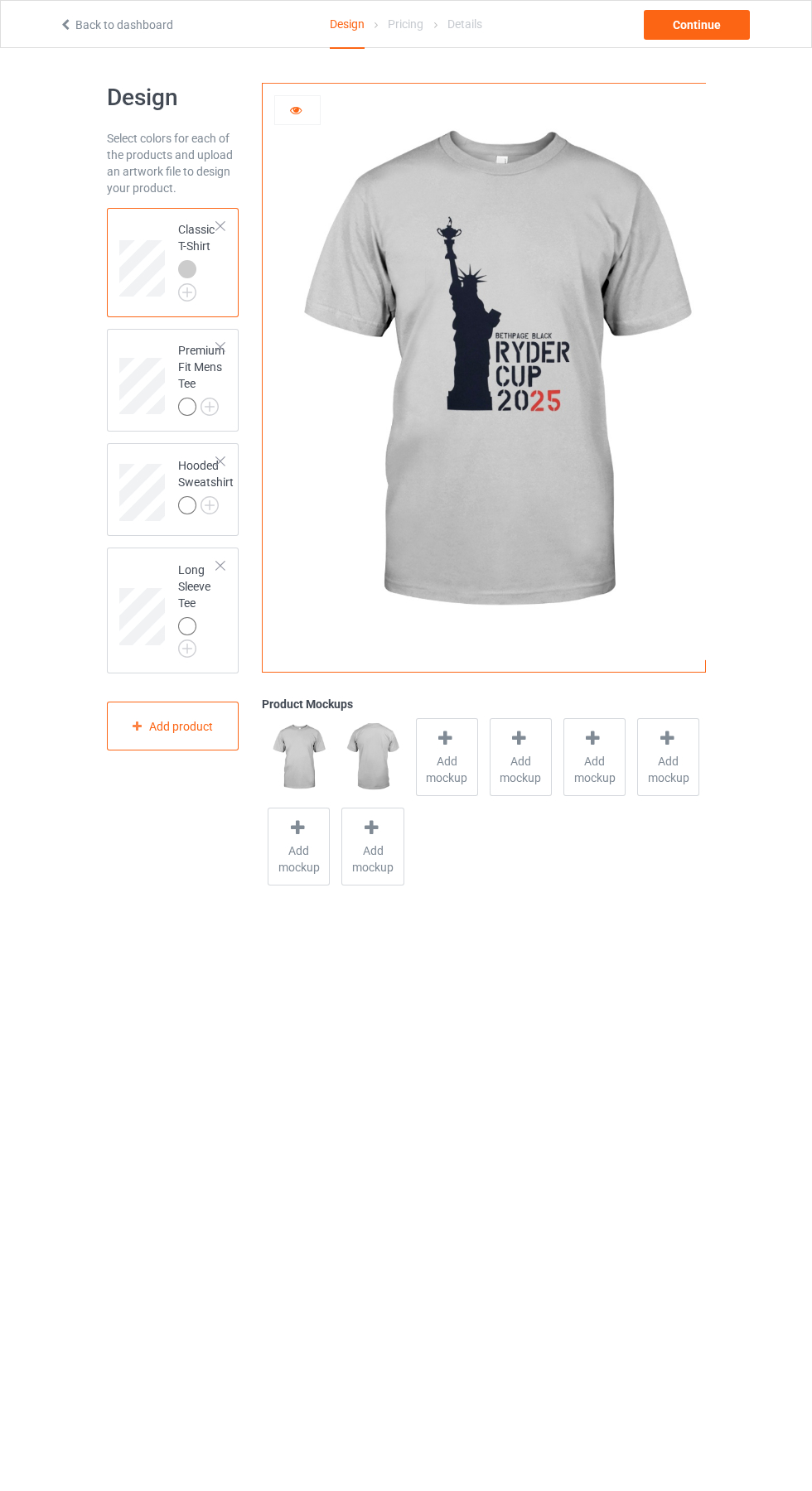
click at [0, 0] on img at bounding box center [0, 0] width 0 height 0
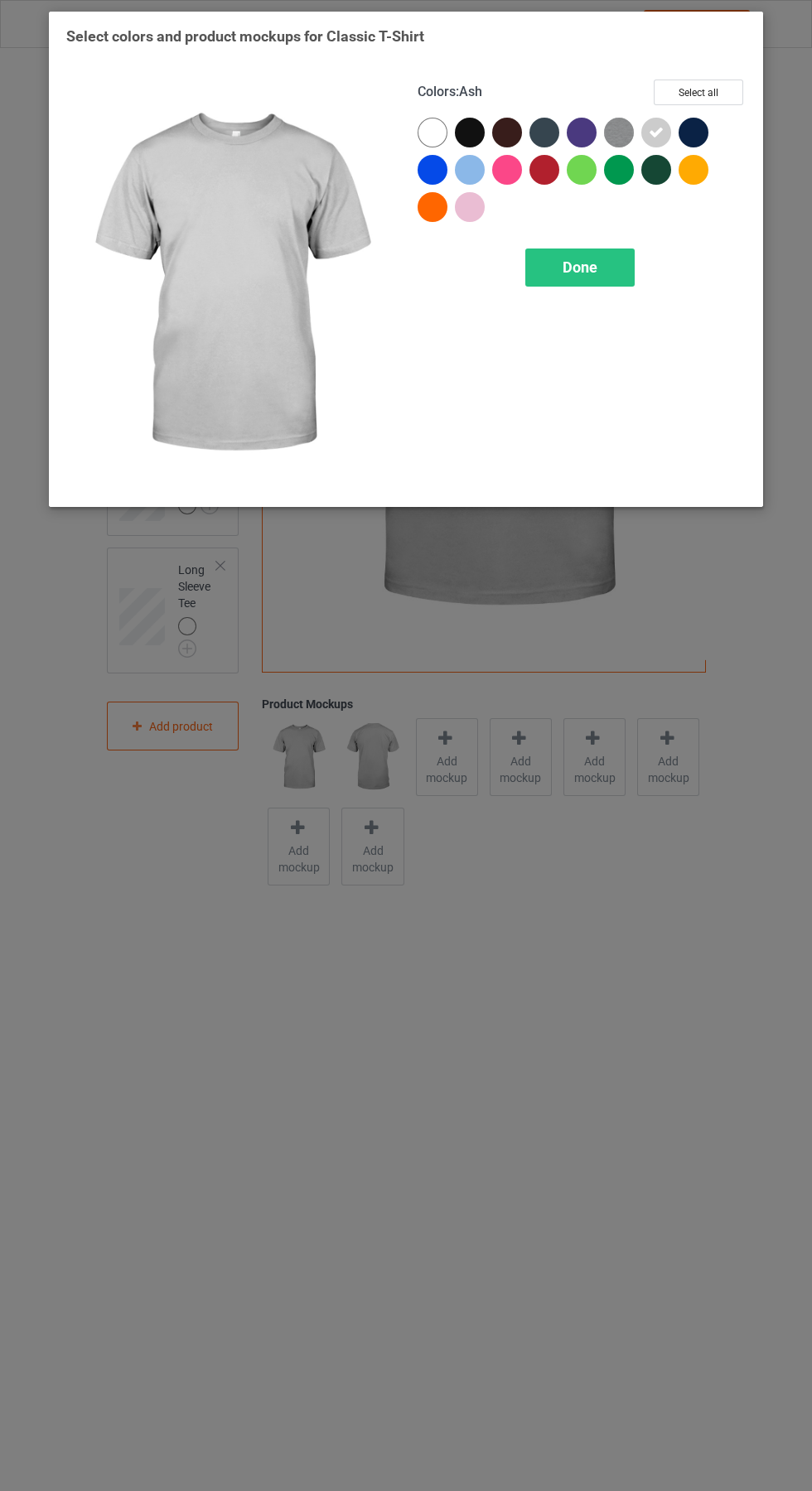
click at [619, 132] on img at bounding box center [619, 132] width 30 height 30
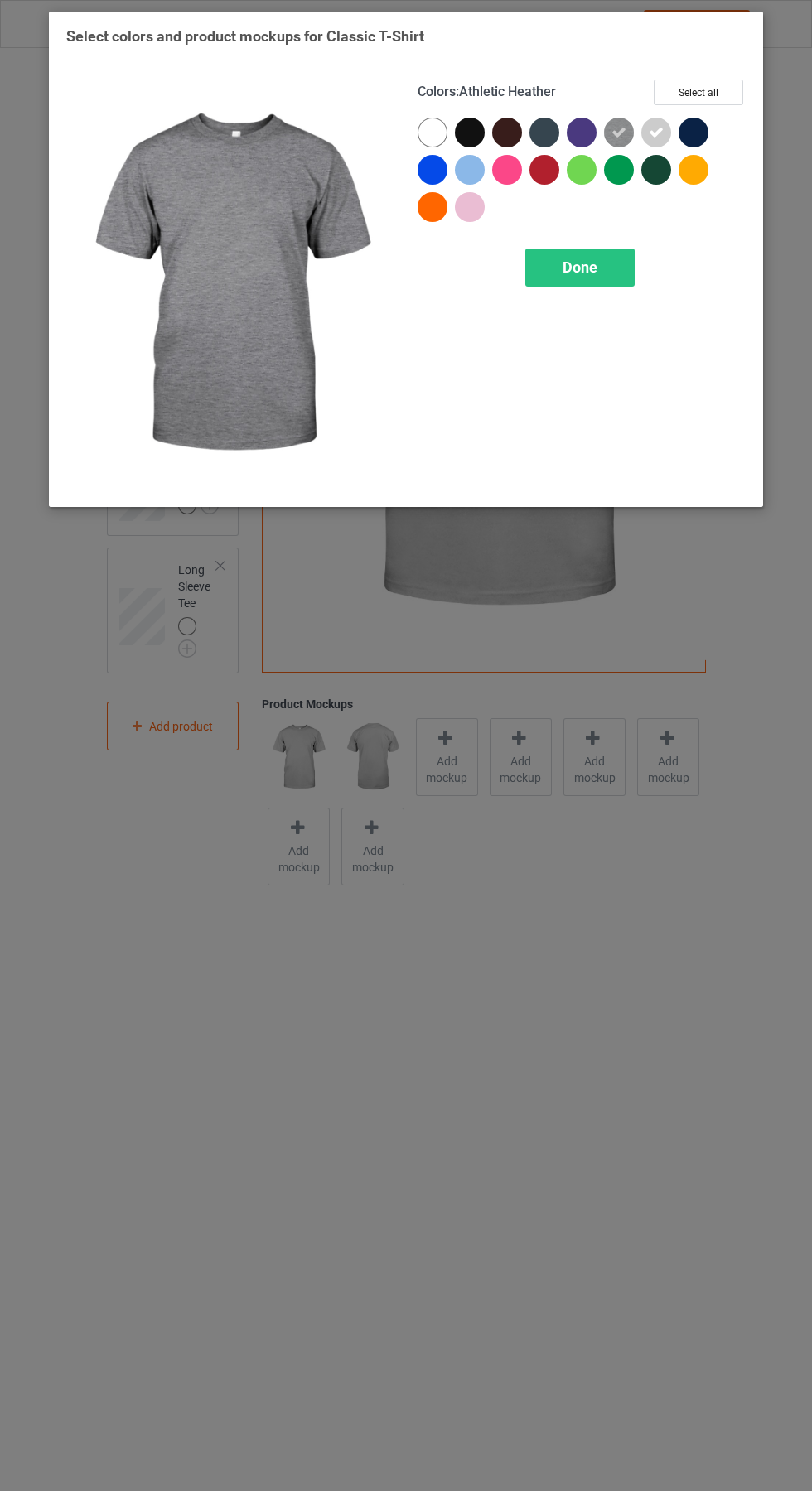
click at [424, 134] on div at bounding box center [432, 132] width 30 height 30
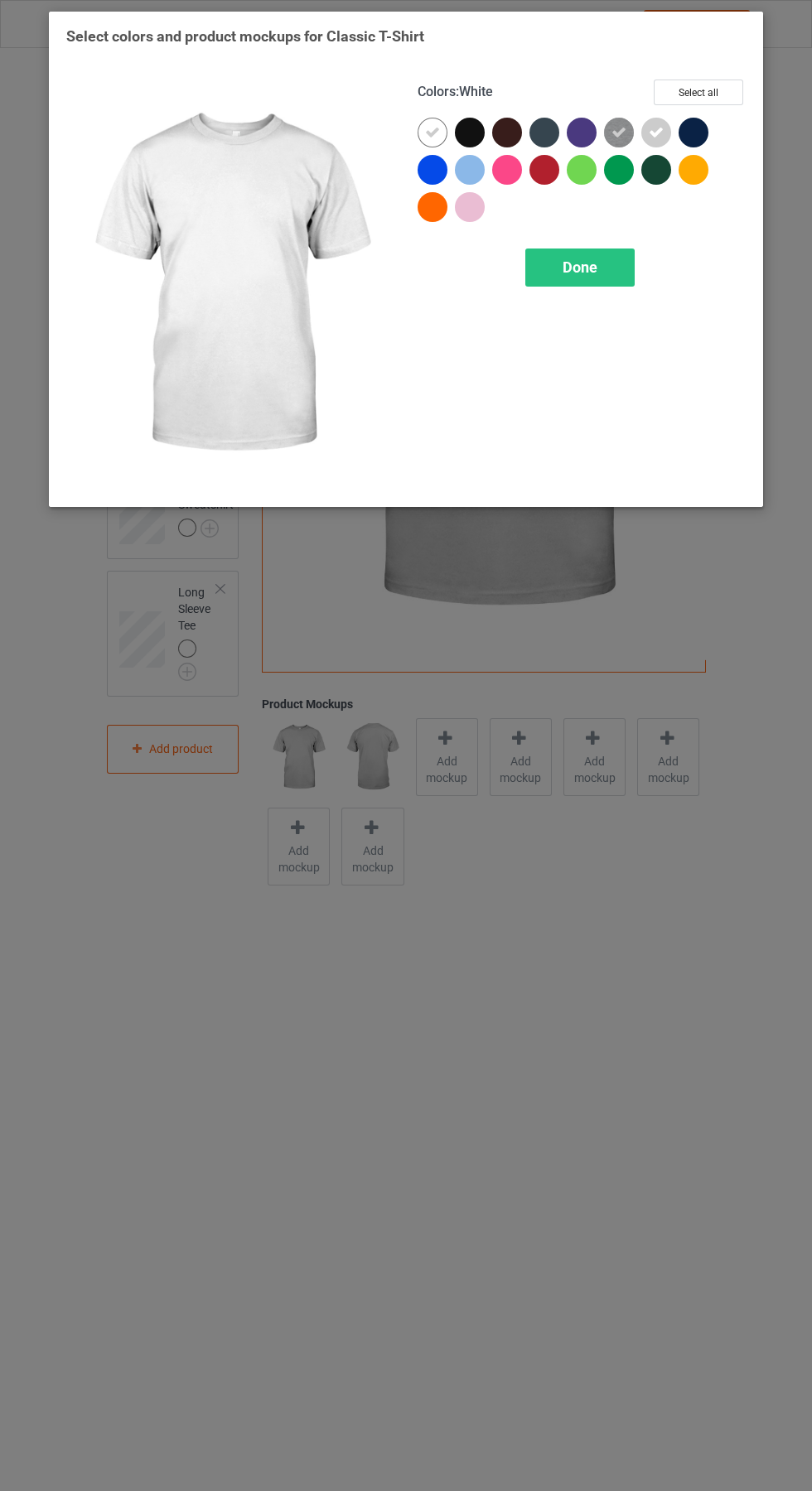
click at [577, 279] on div "Done" at bounding box center [580, 267] width 110 height 38
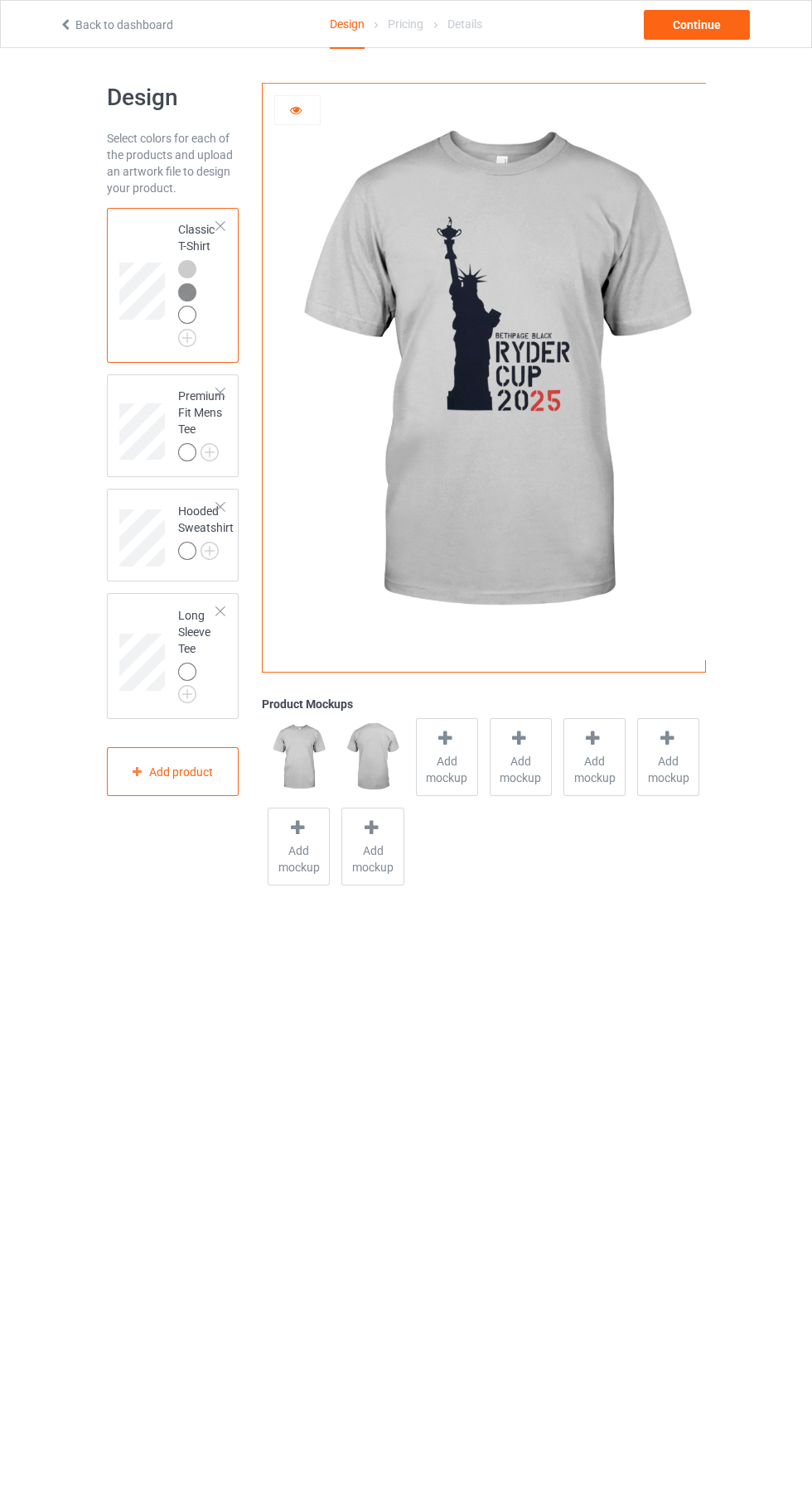
click at [0, 0] on img at bounding box center [0, 0] width 0 height 0
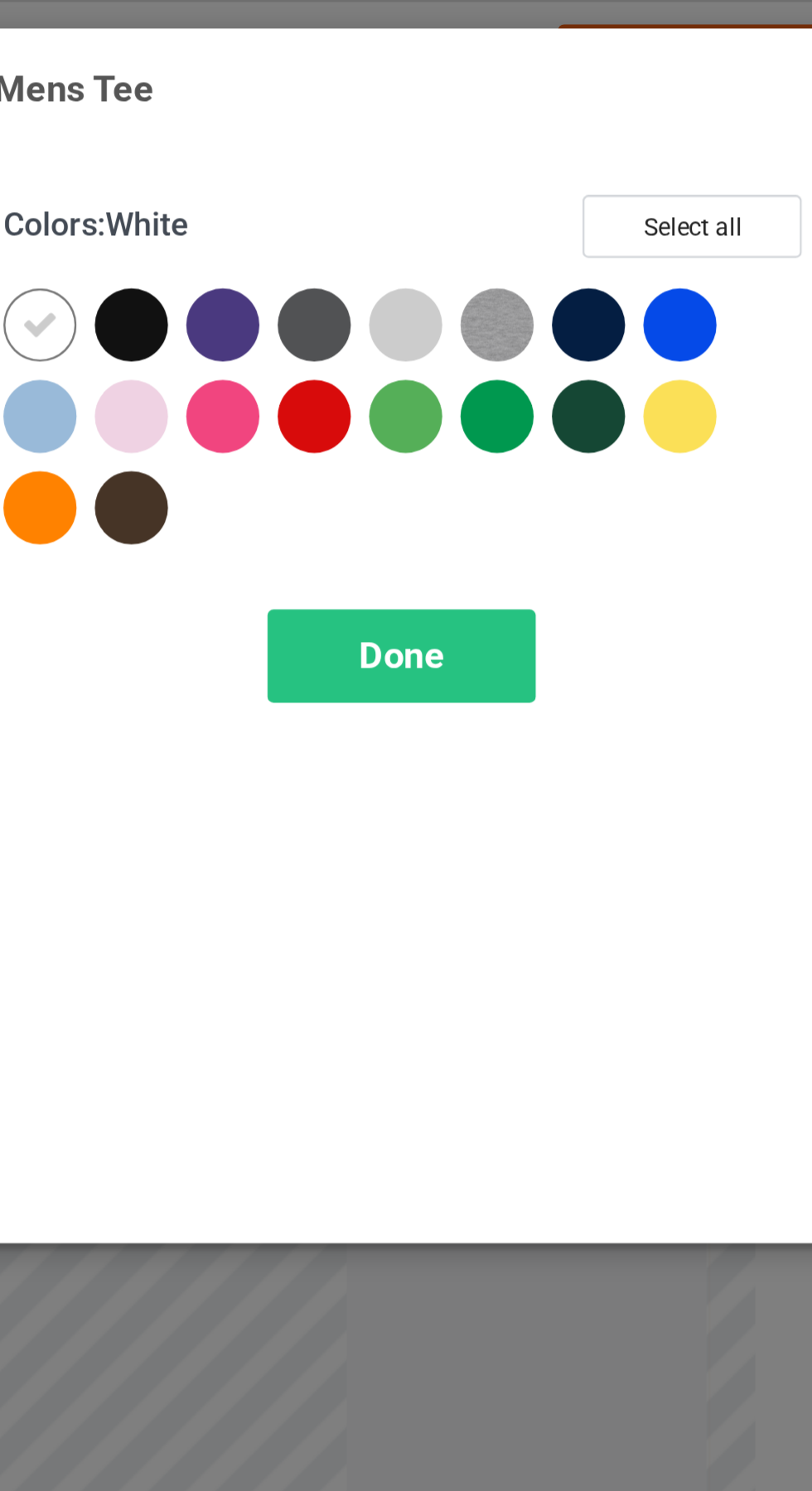
click at [575, 136] on div at bounding box center [581, 132] width 30 height 30
click at [619, 136] on img at bounding box center [619, 132] width 30 height 30
click at [434, 132] on icon at bounding box center [432, 132] width 15 height 15
click at [602, 278] on div "Done" at bounding box center [580, 267] width 110 height 38
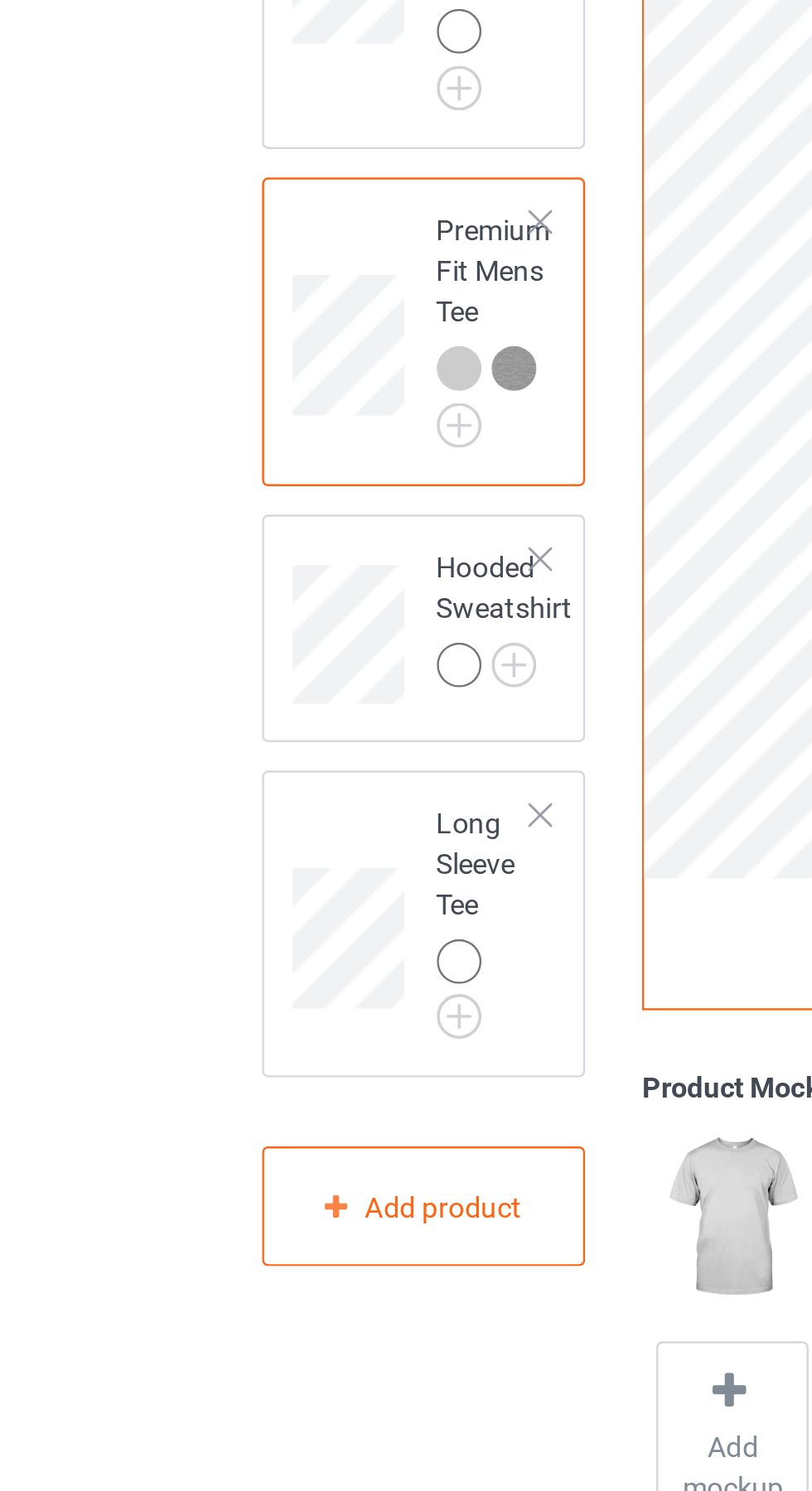
click at [0, 0] on img at bounding box center [0, 0] width 0 height 0
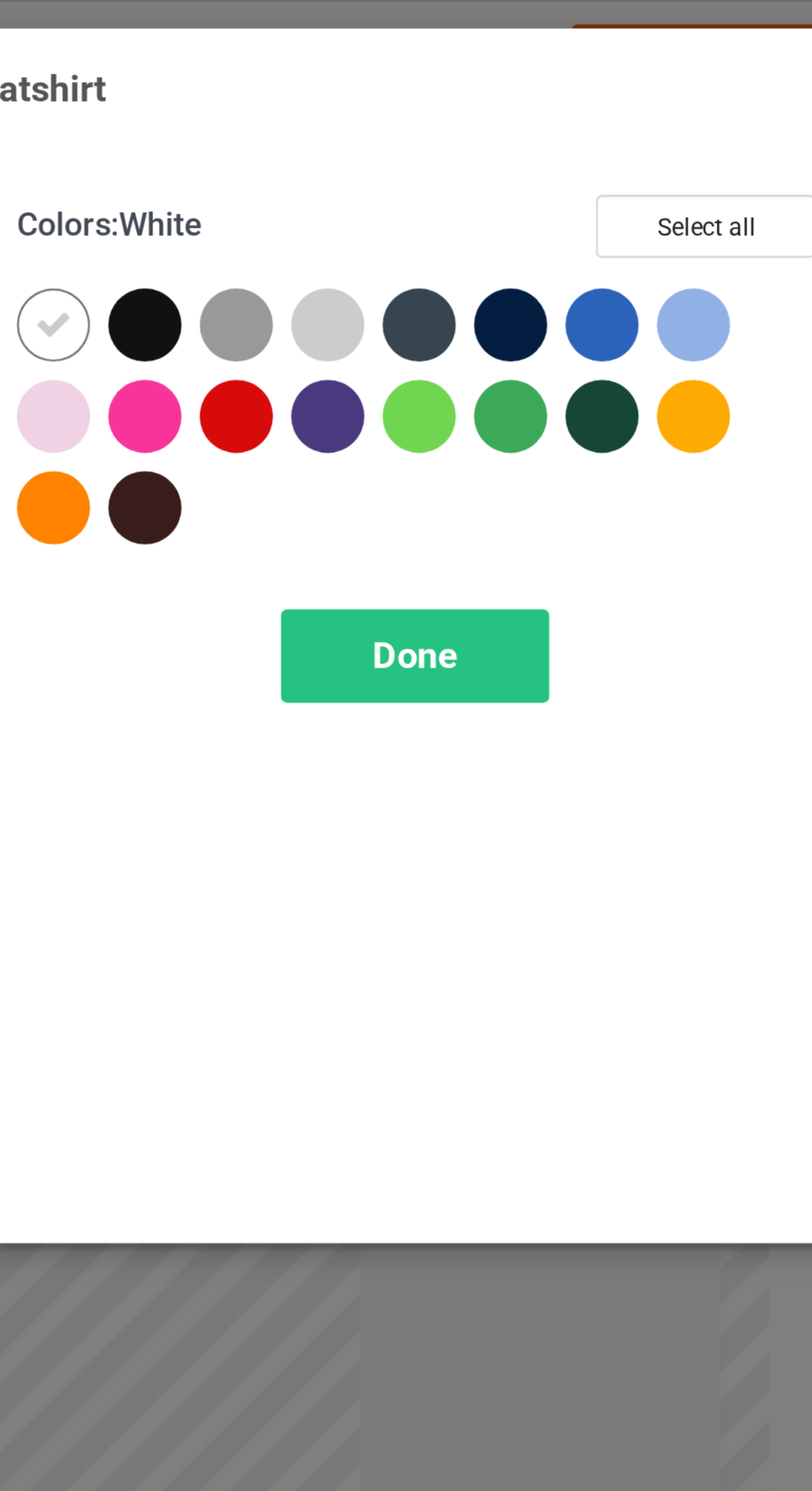
click at [547, 128] on div at bounding box center [545, 132] width 30 height 30
click at [510, 131] on div at bounding box center [507, 132] width 30 height 30
click at [439, 125] on div at bounding box center [432, 132] width 30 height 30
click at [439, 128] on div at bounding box center [432, 132] width 30 height 30
click at [603, 271] on div "Done" at bounding box center [580, 267] width 110 height 38
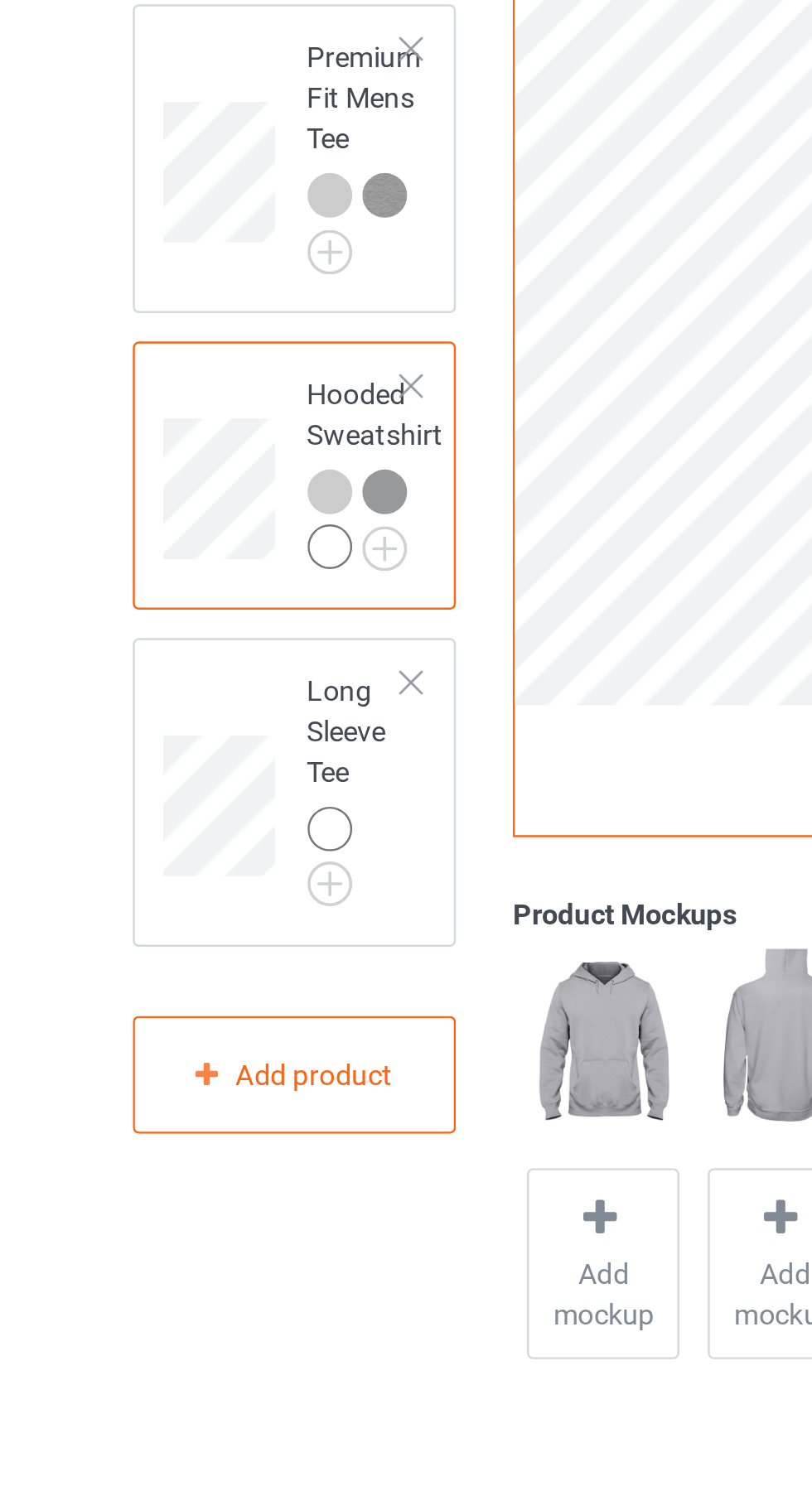
click at [0, 0] on img at bounding box center [0, 0] width 0 height 0
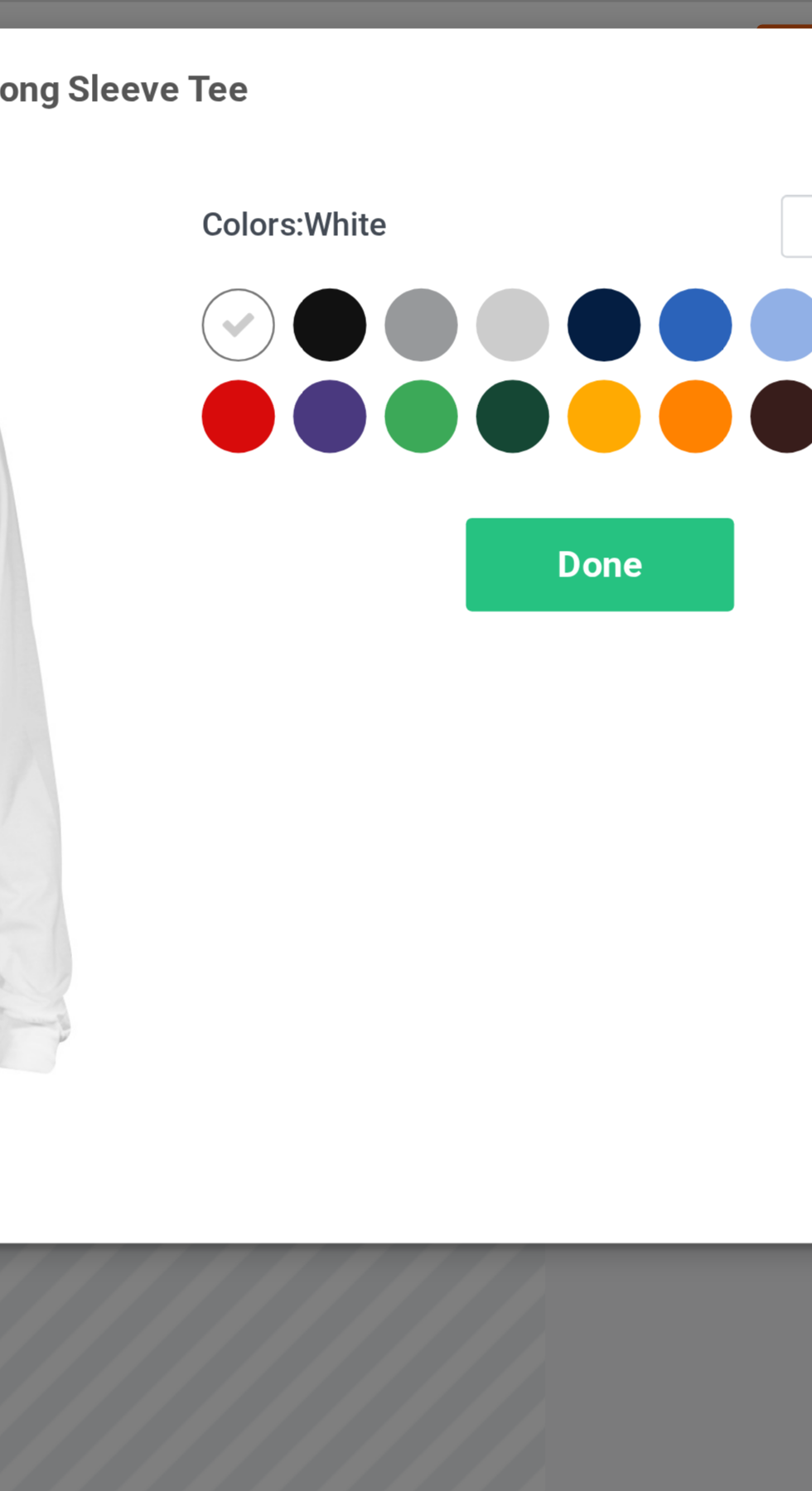
click at [545, 127] on div at bounding box center [545, 132] width 30 height 30
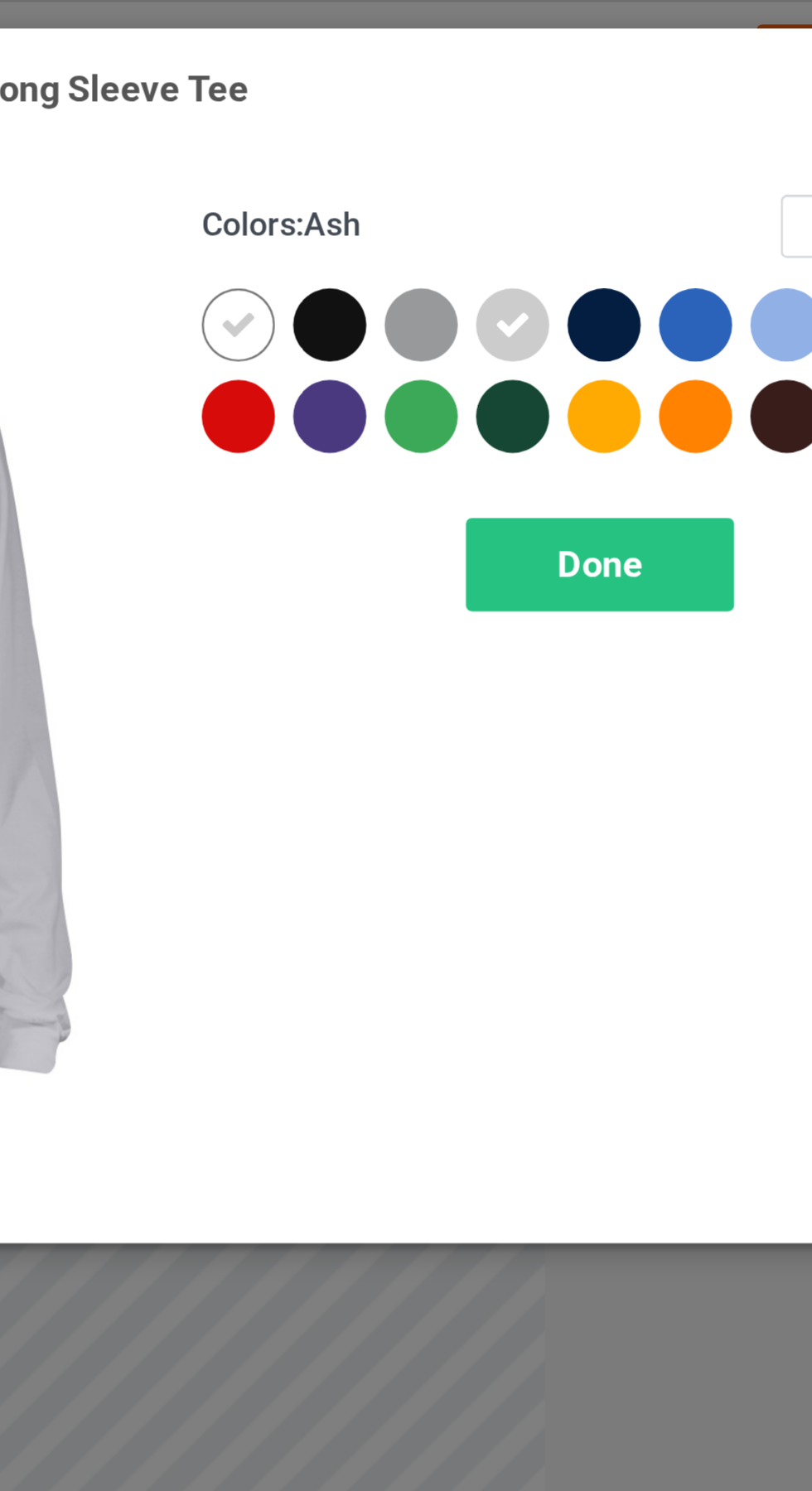
click at [518, 132] on div at bounding box center [507, 132] width 30 height 30
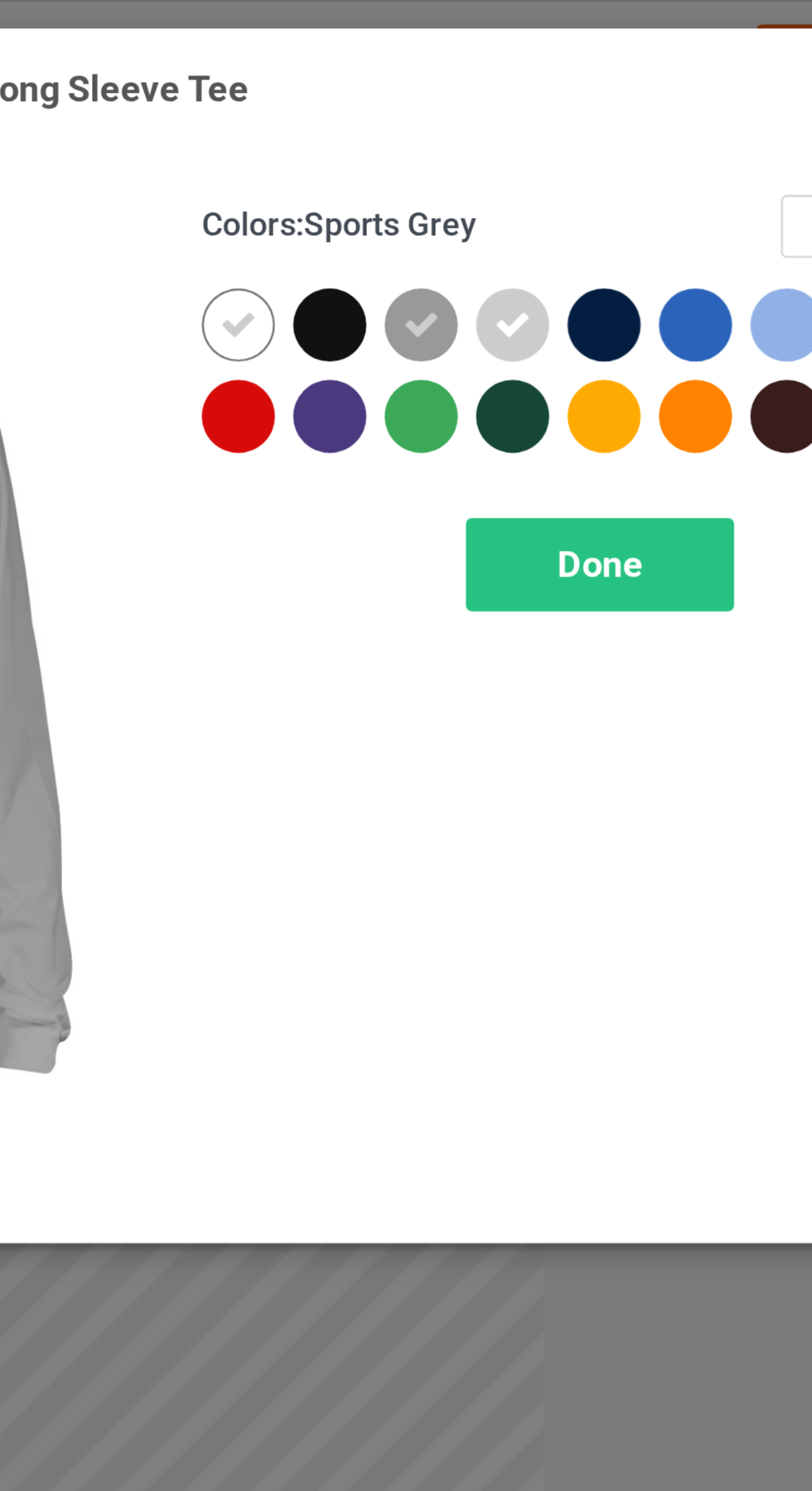
click at [434, 131] on icon at bounding box center [432, 132] width 15 height 15
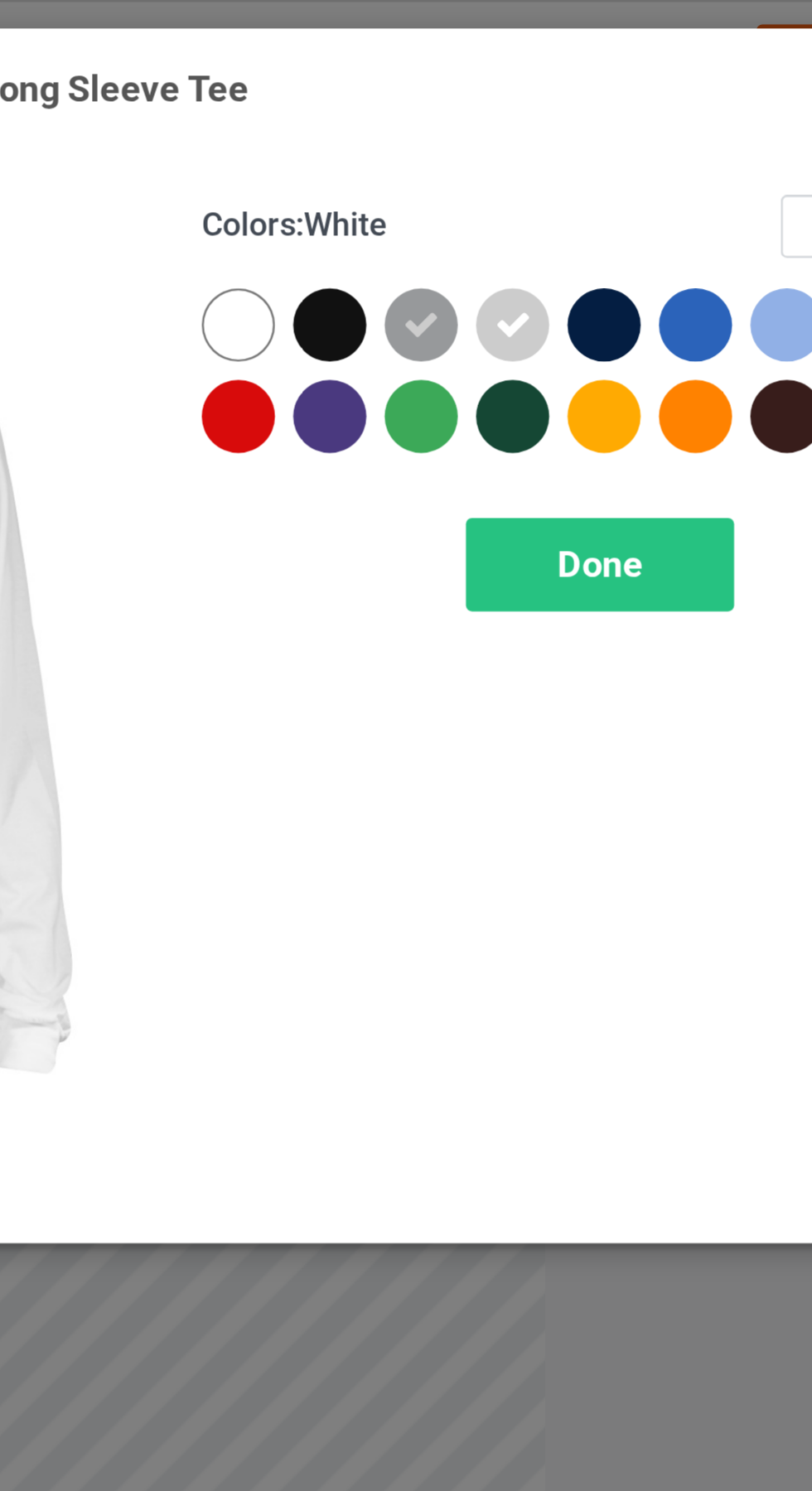
click at [432, 122] on div at bounding box center [432, 132] width 30 height 30
click at [589, 237] on span "Done" at bounding box center [580, 230] width 35 height 18
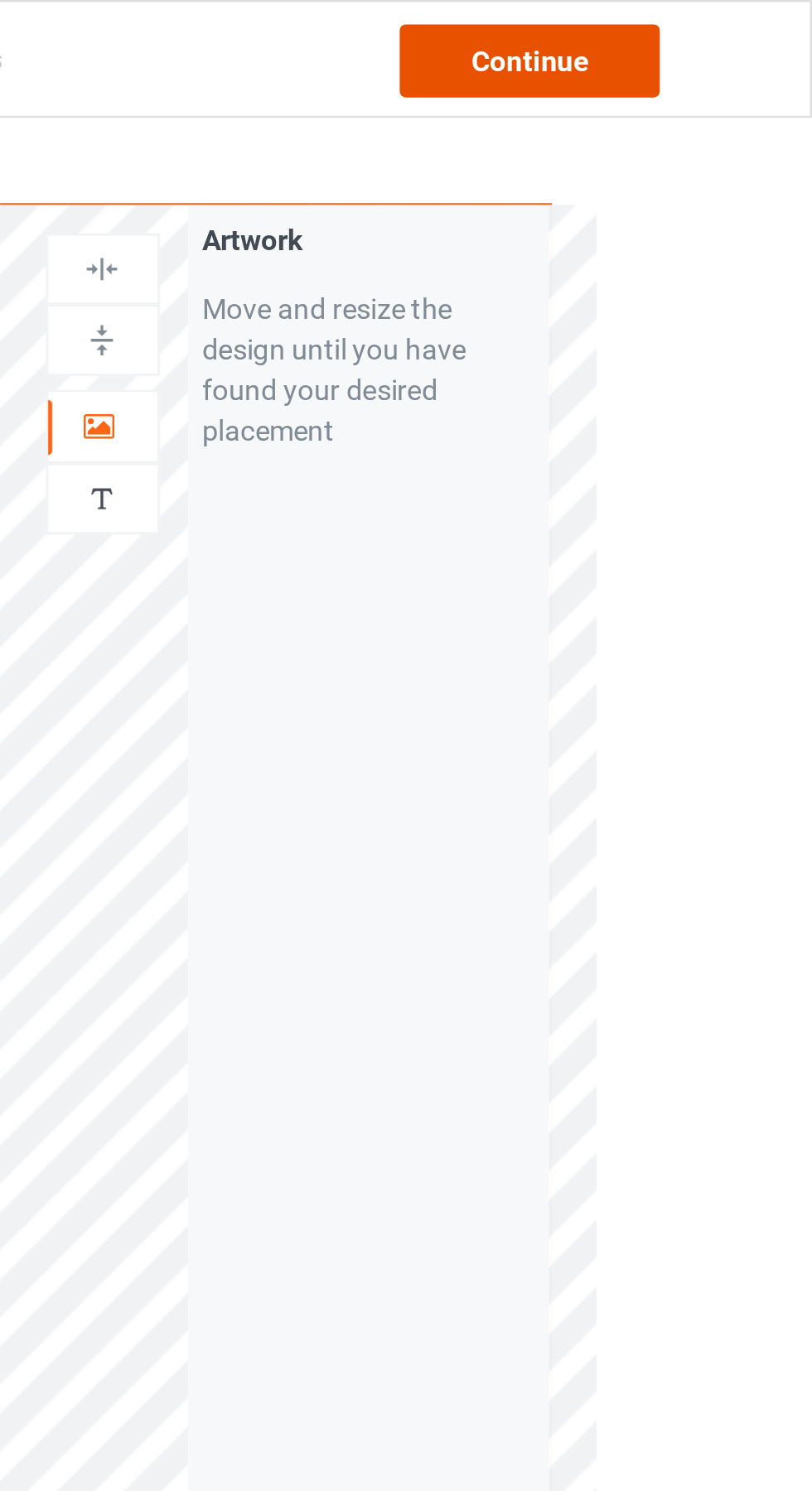
click at [715, 32] on div "Continue" at bounding box center [696, 25] width 106 height 30
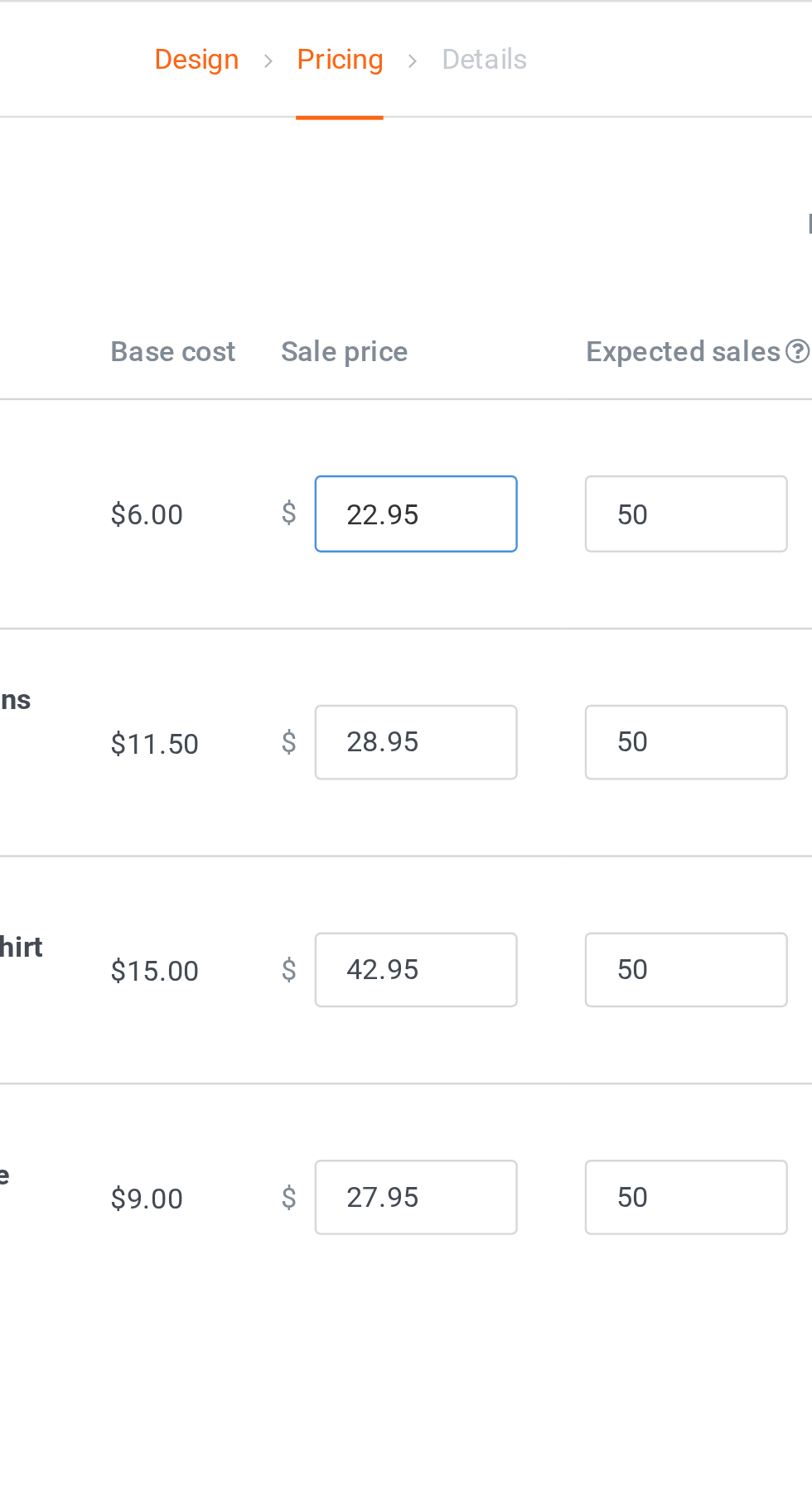
click at [439, 209] on input "22.95" at bounding box center [437, 210] width 82 height 32
click at [407, 216] on input "22.95" at bounding box center [437, 210] width 82 height 32
click at [411, 214] on input "22.95" at bounding box center [437, 210] width 82 height 32
type input "20.95"
click at [410, 304] on input "28.95" at bounding box center [437, 303] width 82 height 32
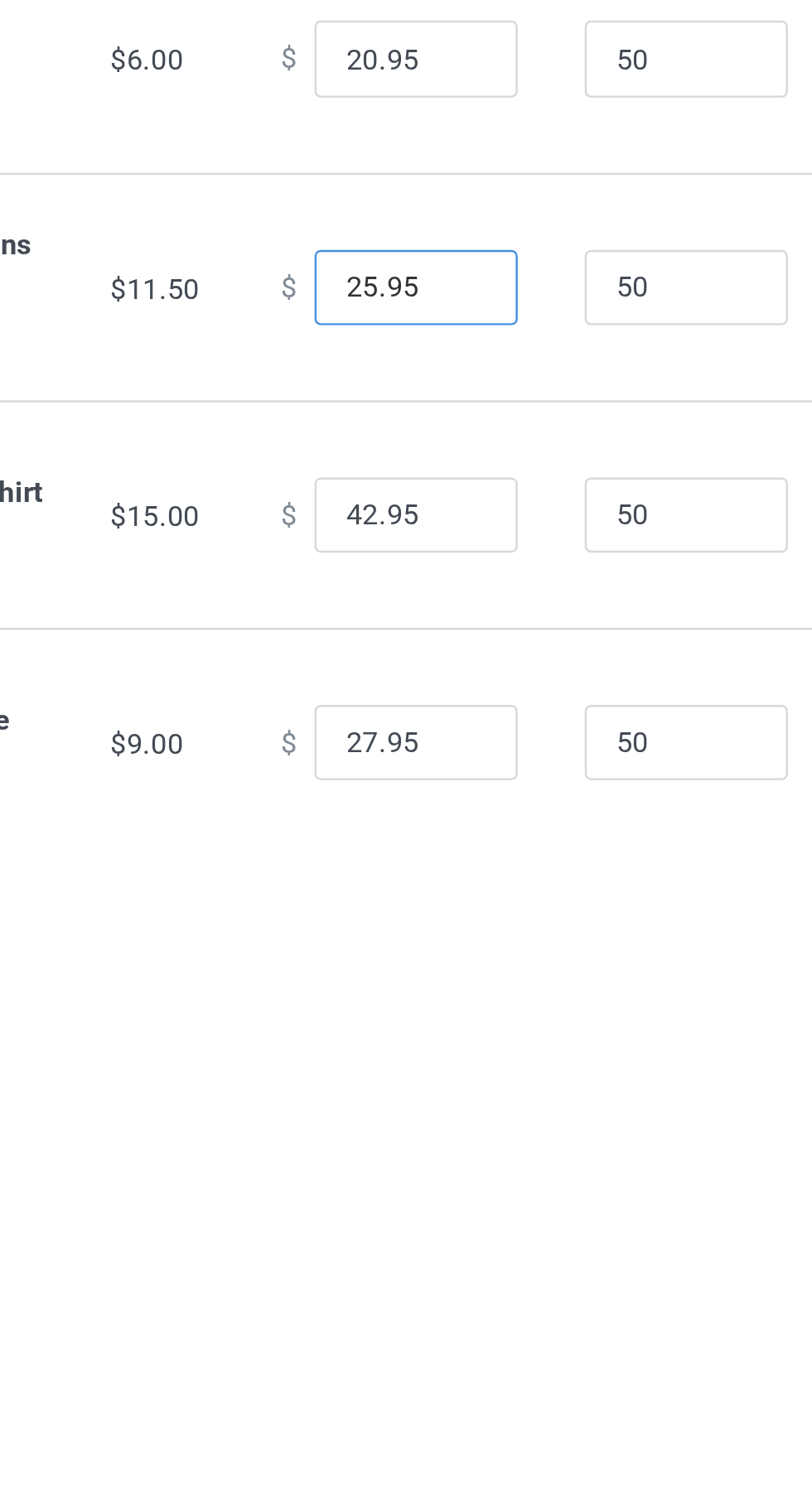
type input "25.95"
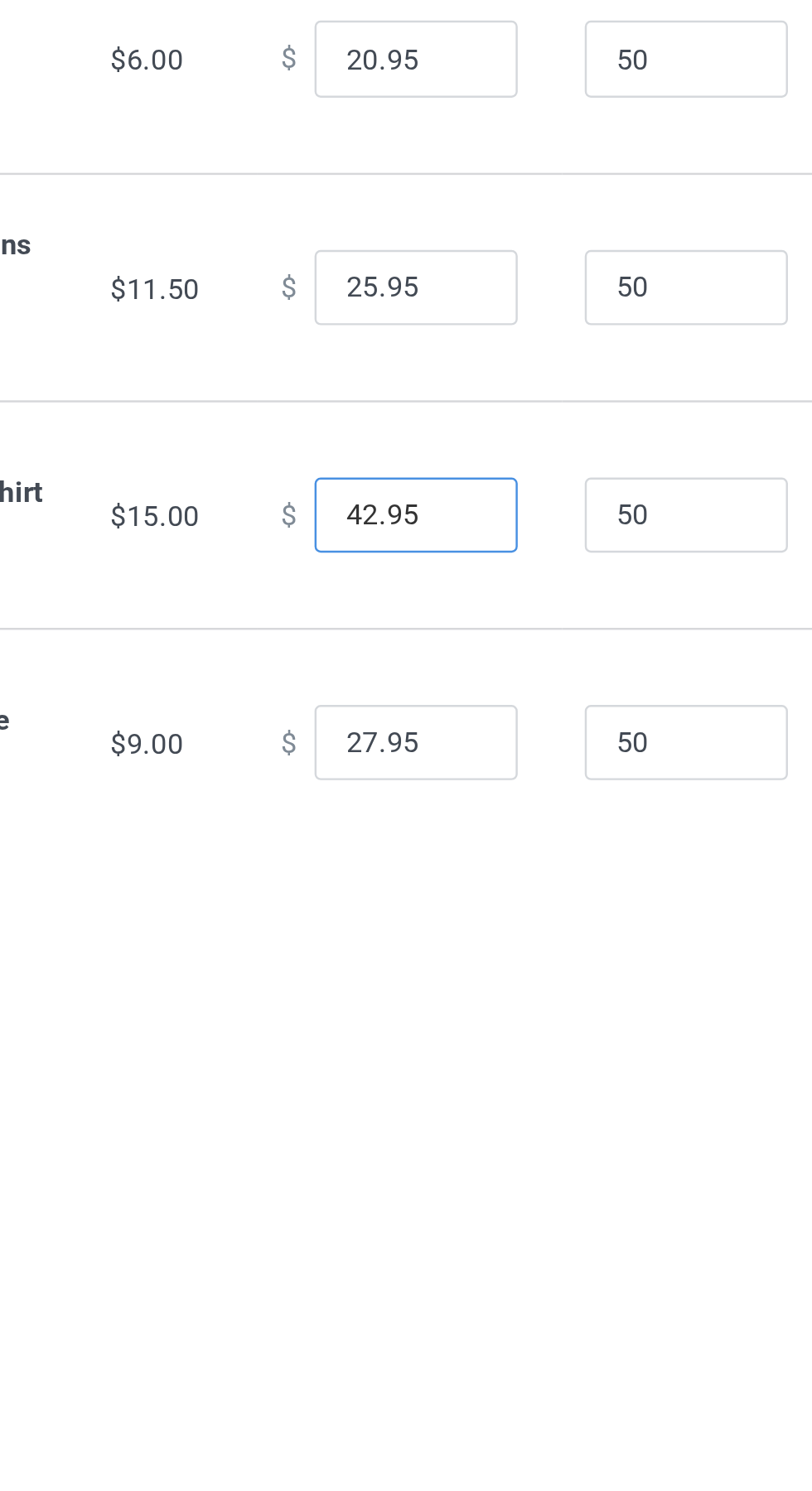
click at [410, 402] on input "42.95" at bounding box center [437, 396] width 82 height 32
type input "40.95"
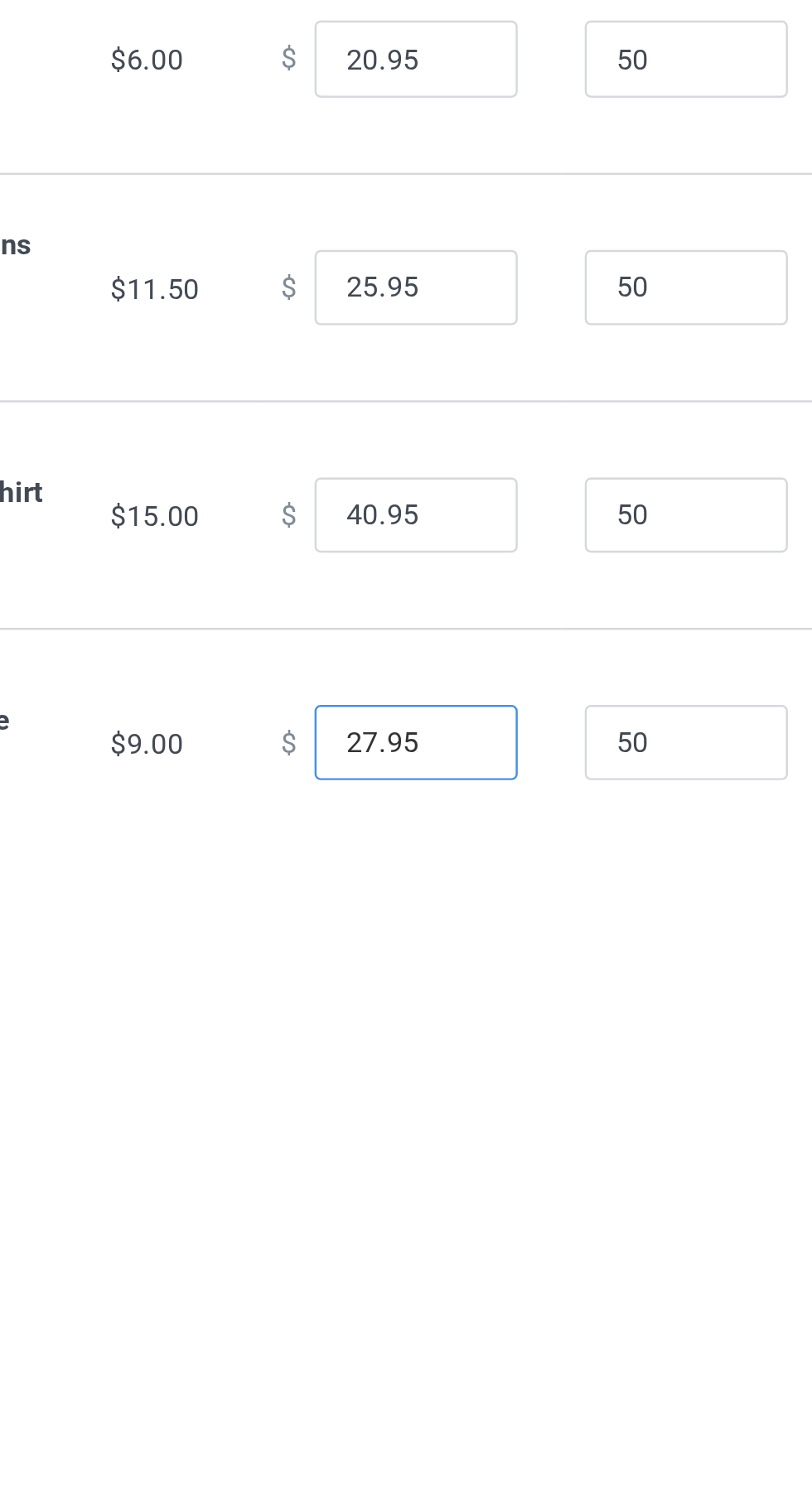
click at [413, 489] on input "27.95" at bounding box center [437, 489] width 82 height 32
click at [414, 487] on input "27.95" at bounding box center [437, 489] width 82 height 32
click at [411, 489] on input "27.95" at bounding box center [437, 489] width 82 height 32
type input "24.95"
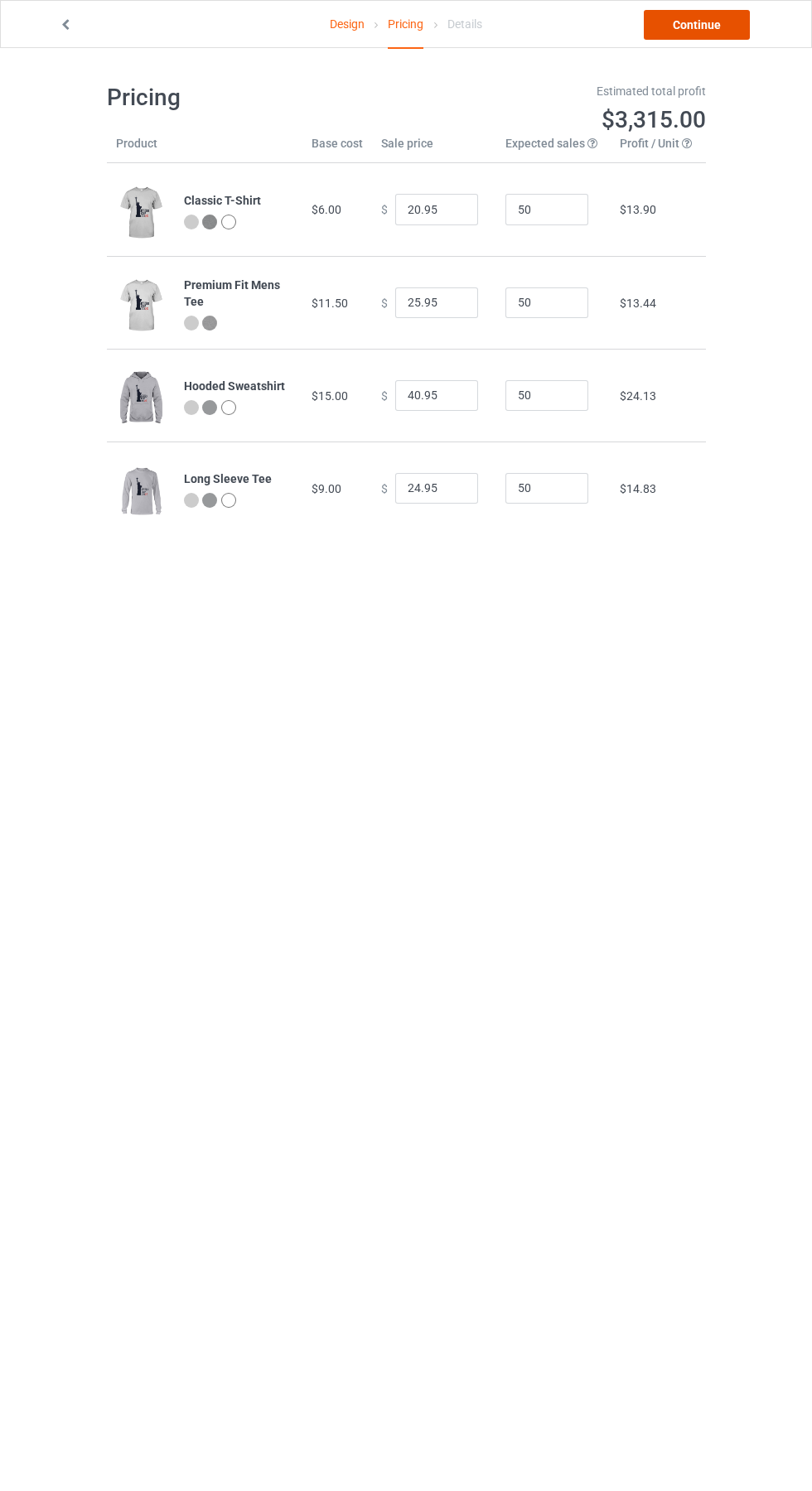
click at [708, 18] on link "Continue" at bounding box center [696, 25] width 106 height 30
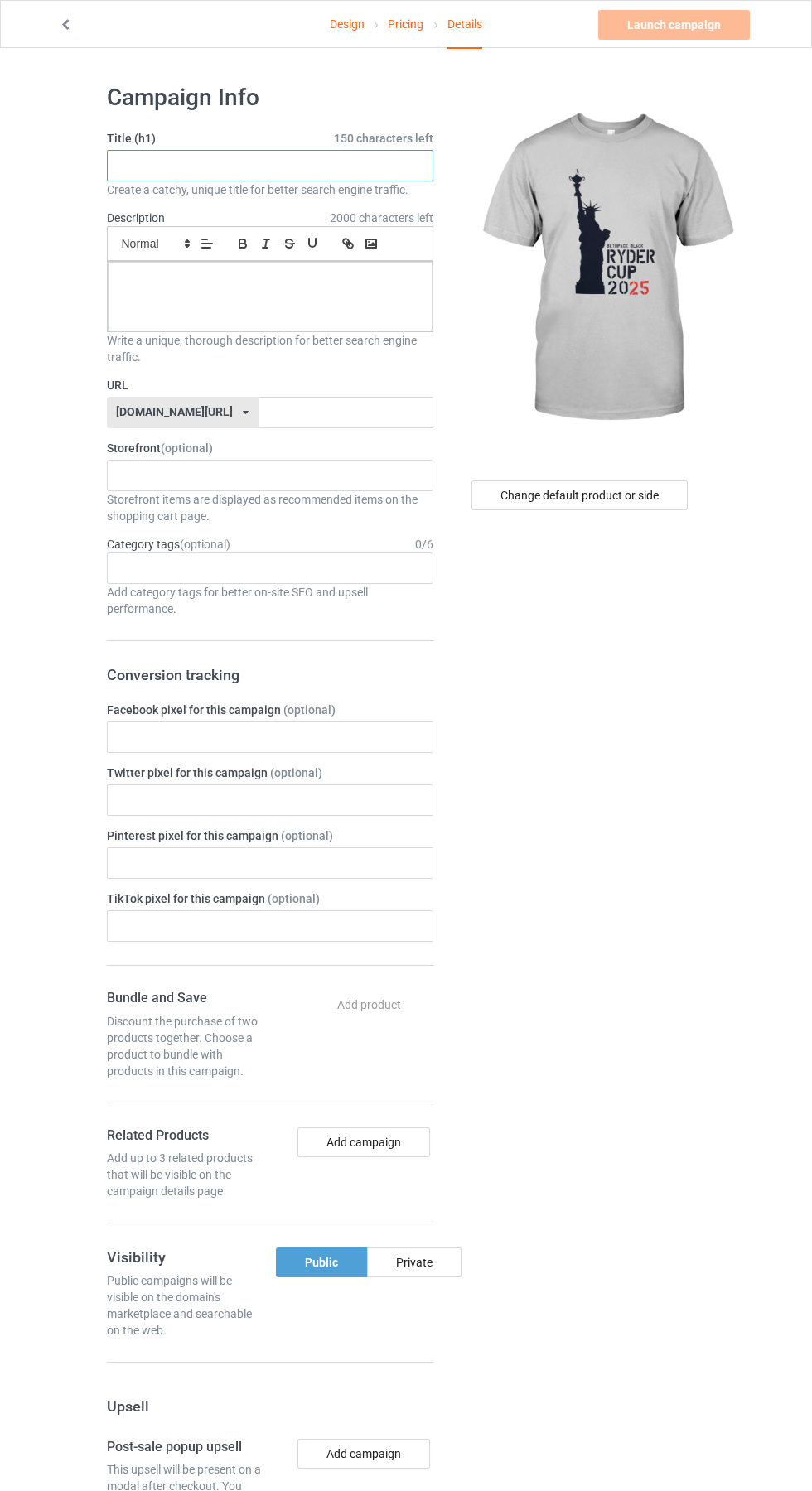
click at [388, 166] on input "text" at bounding box center [270, 166] width 326 height 32
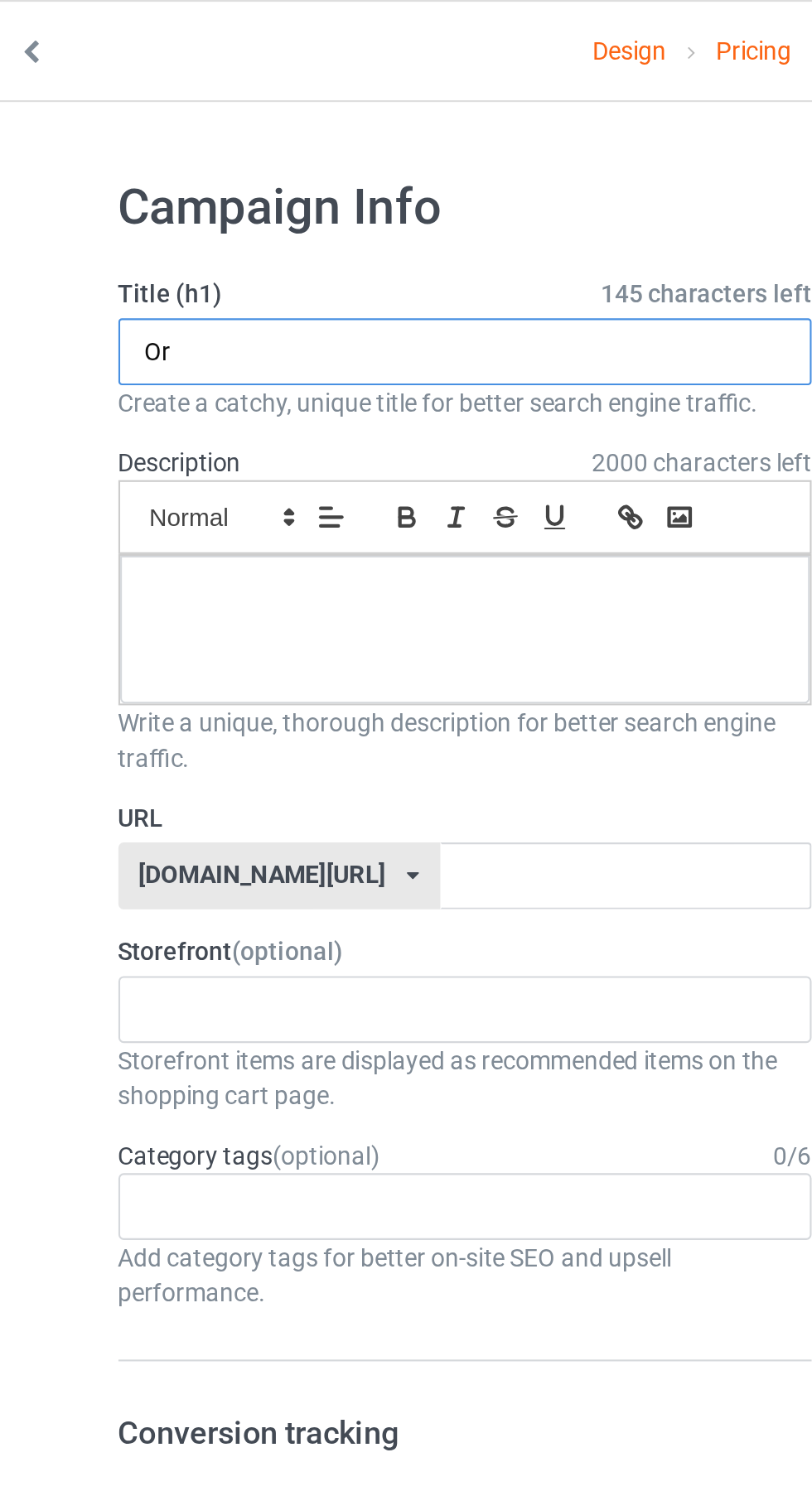
type input "O"
type input "Shirt"
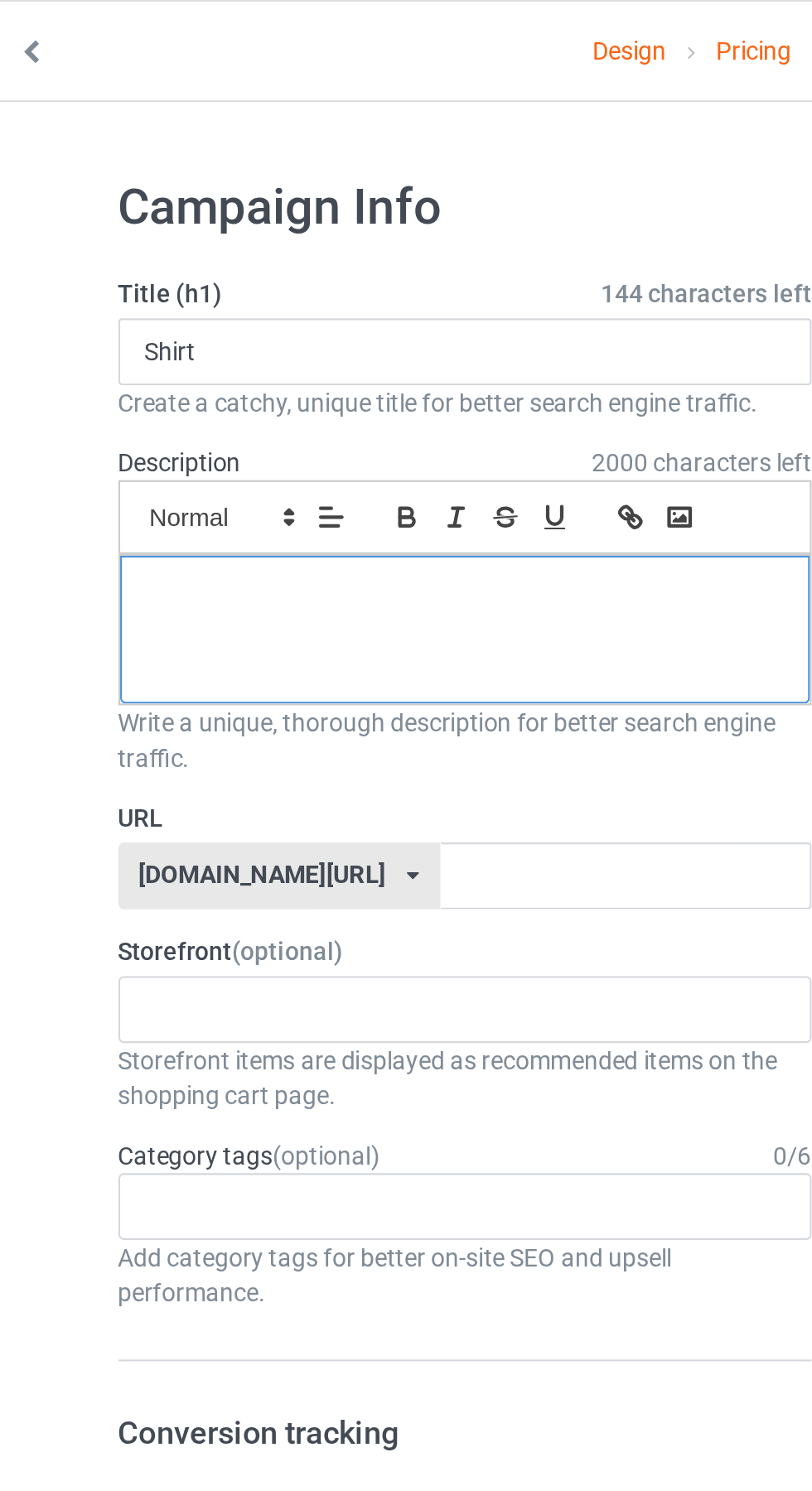
click at [150, 309] on div at bounding box center [270, 296] width 324 height 69
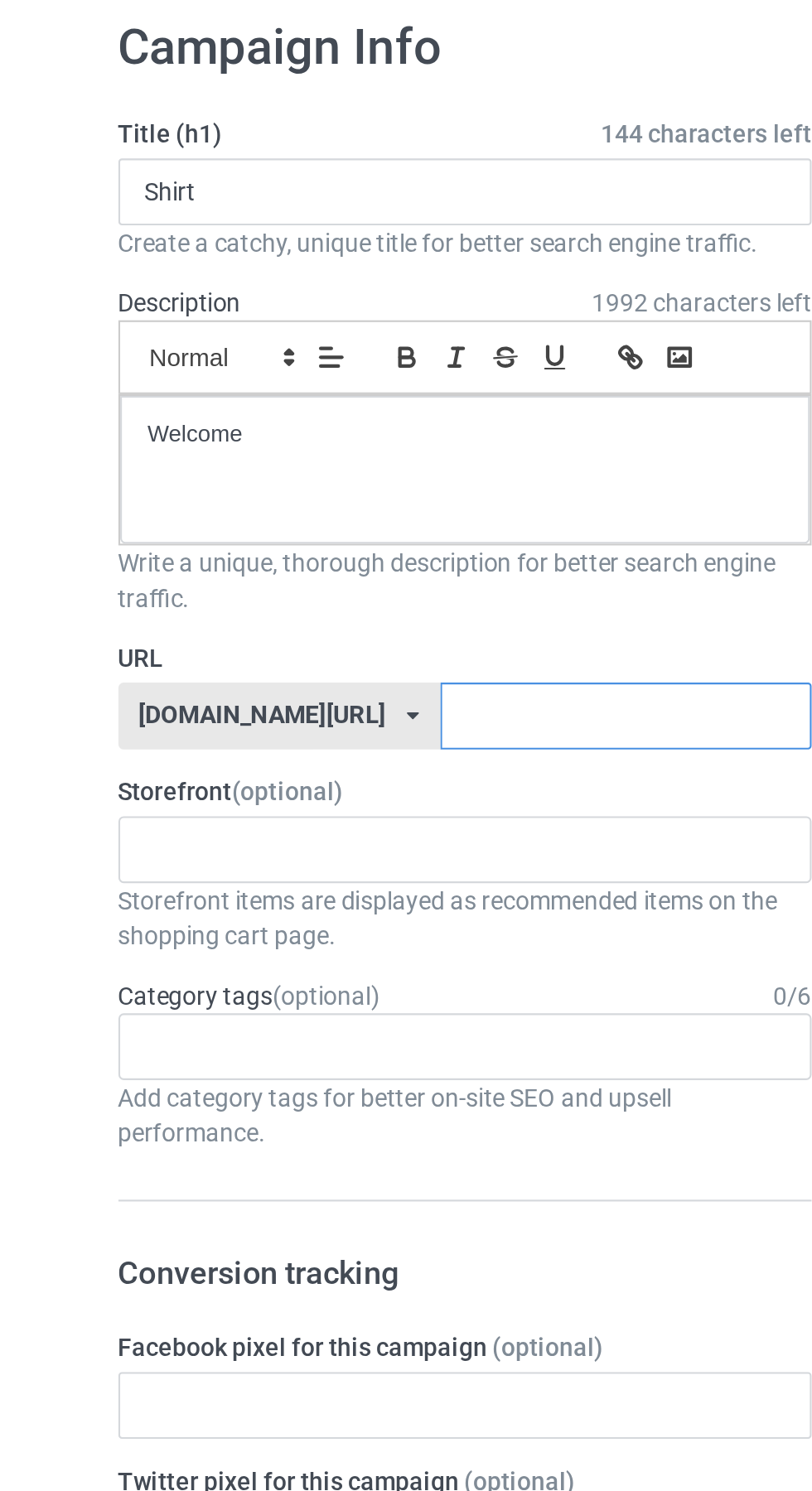
click at [259, 418] on input "text" at bounding box center [345, 412] width 175 height 32
type input "Adk"
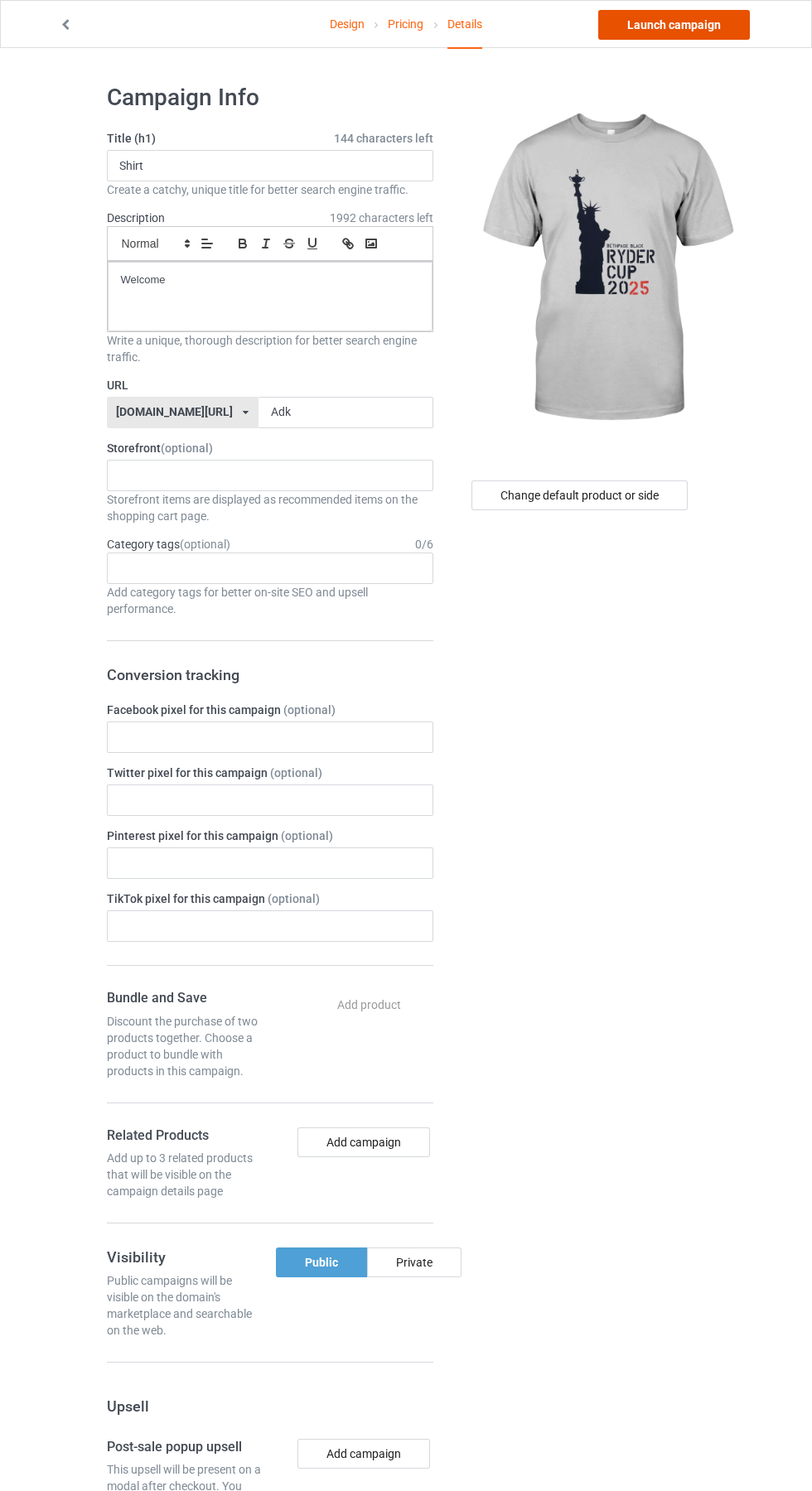
click at [632, 16] on link "Launch campaign" at bounding box center [673, 25] width 152 height 30
